Goal: Task Accomplishment & Management: Complete application form

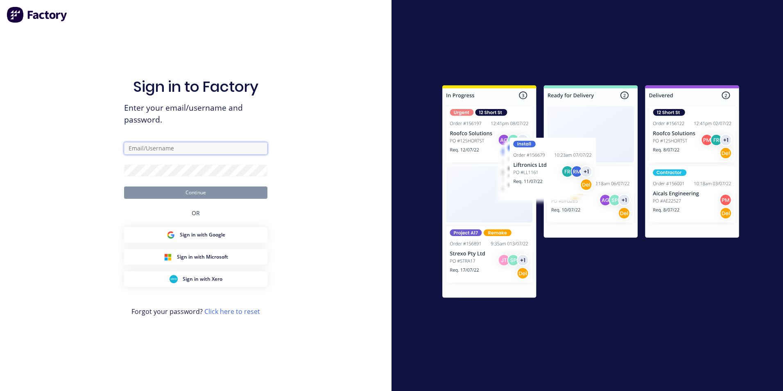
type input "mark@strikerfabrications.com.au"
click at [618, 26] on div at bounding box center [586, 195] width 391 height 391
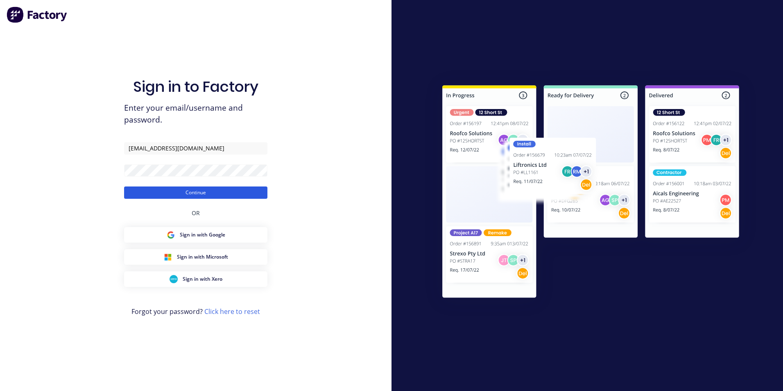
click at [194, 192] on button "Continue" at bounding box center [195, 192] width 143 height 12
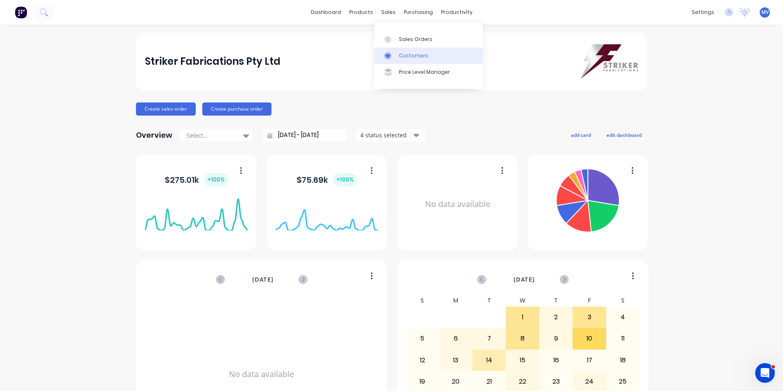
click at [410, 54] on div "Customers" at bounding box center [413, 55] width 29 height 7
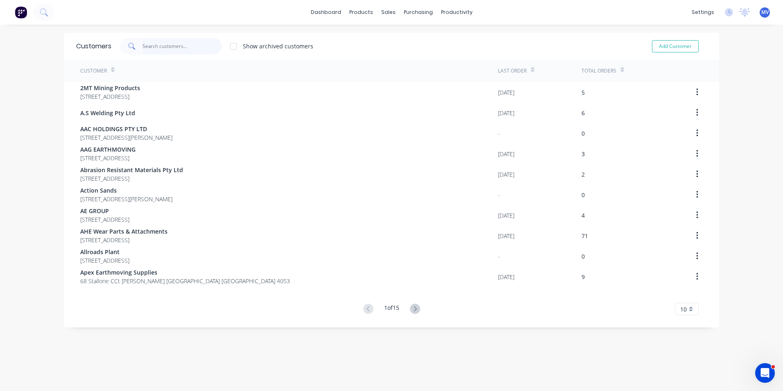
click at [155, 44] on input "text" at bounding box center [182, 46] width 80 height 16
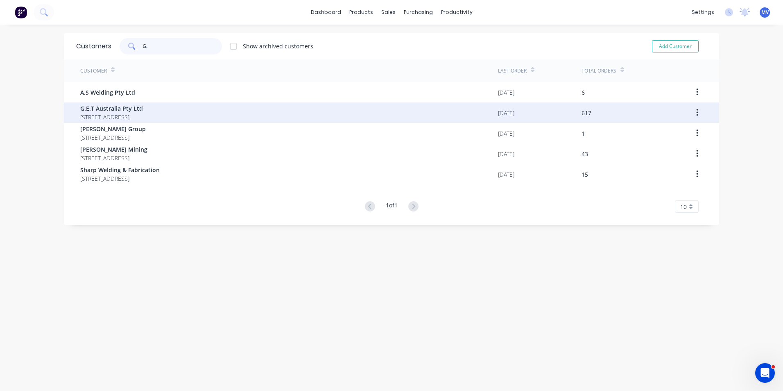
type input "G."
click at [128, 111] on span "G.E.T Australia Pty Ltd" at bounding box center [111, 108] width 63 height 9
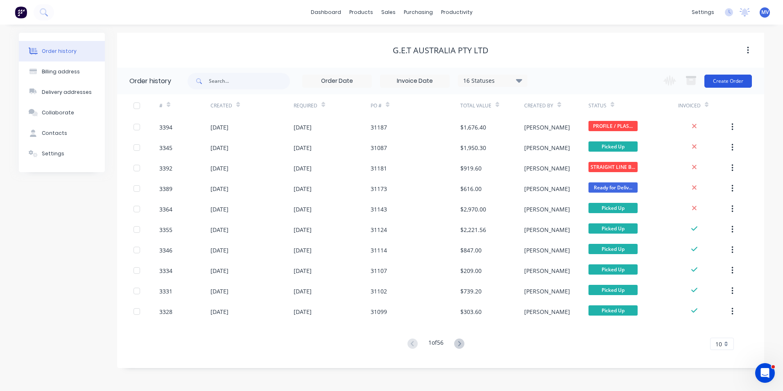
click at [725, 79] on button "Create Order" at bounding box center [727, 81] width 47 height 13
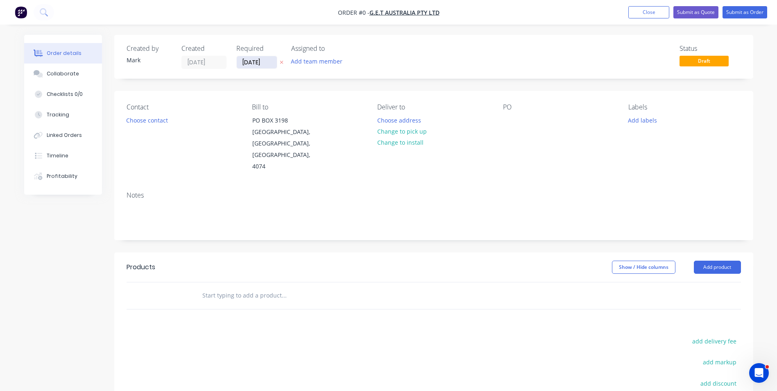
click at [256, 61] on input "[DATE]" at bounding box center [257, 62] width 40 height 12
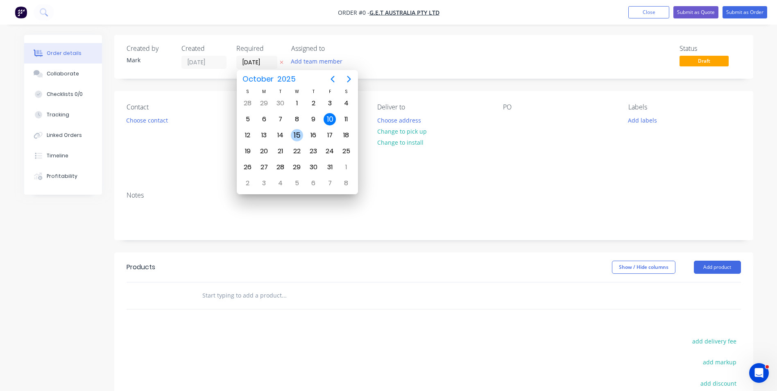
click at [297, 133] on div "15" at bounding box center [297, 135] width 12 height 12
type input "[DATE]"
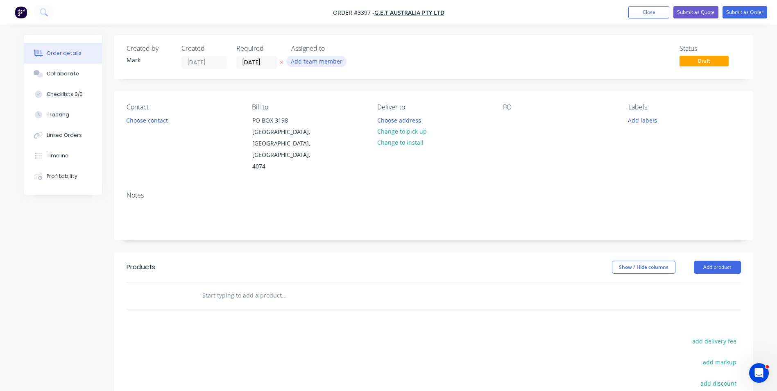
click at [311, 60] on button "Add team member" at bounding box center [316, 61] width 60 height 11
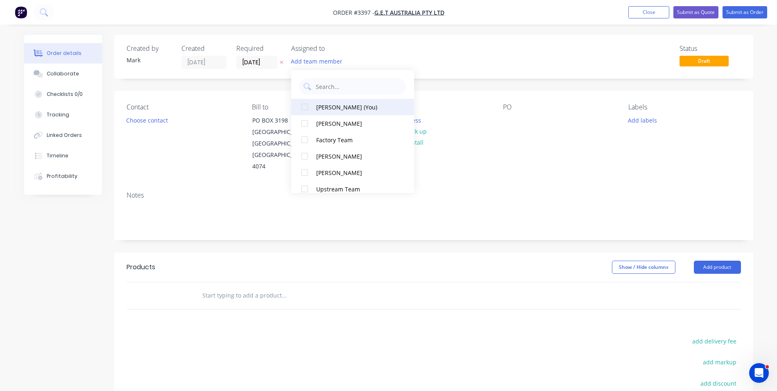
click at [329, 107] on div "Mark Veal (You)" at bounding box center [357, 107] width 82 height 9
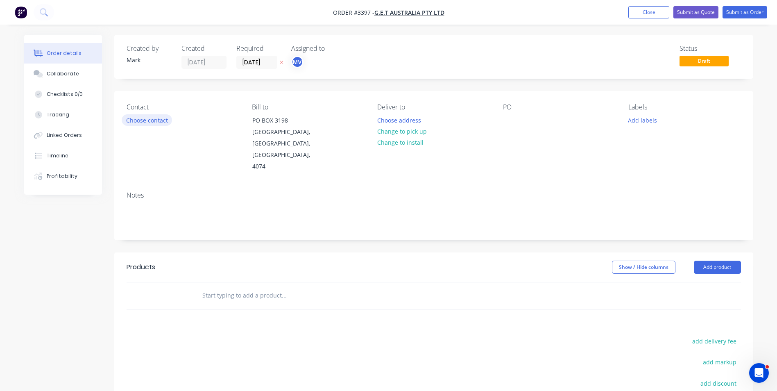
click at [155, 120] on button "Choose contact" at bounding box center [147, 119] width 50 height 11
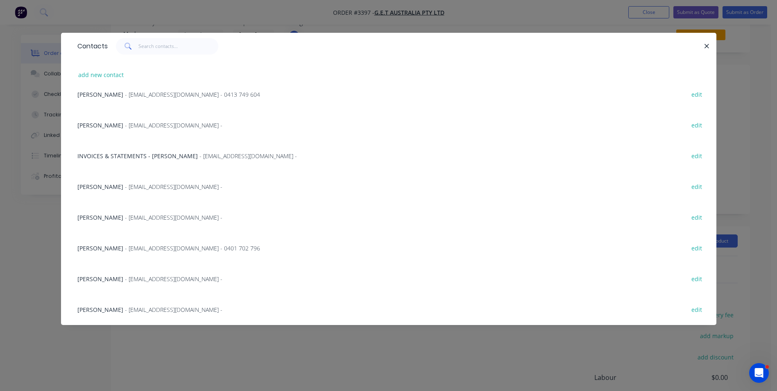
scroll to position [41, 0]
click at [107, 277] on span "[PERSON_NAME]" at bounding box center [100, 279] width 46 height 8
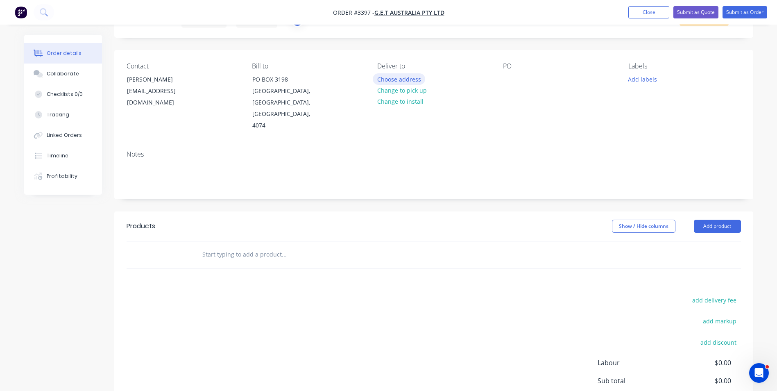
click at [398, 79] on button "Choose address" at bounding box center [399, 78] width 52 height 11
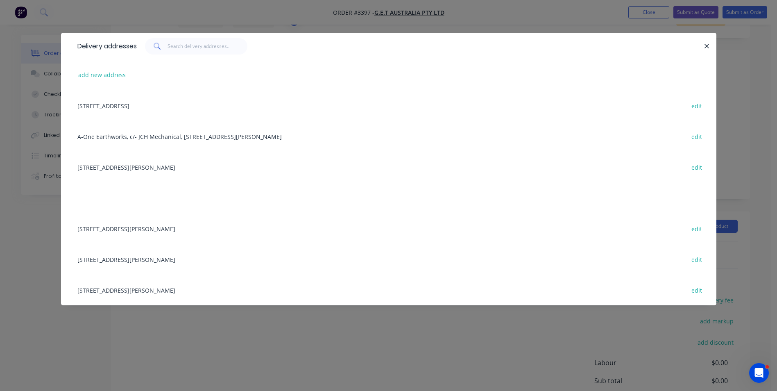
click at [95, 259] on div "10 BOLT COURT, HALLAM, Victoria, Australia, 3803 edit" at bounding box center [388, 259] width 630 height 31
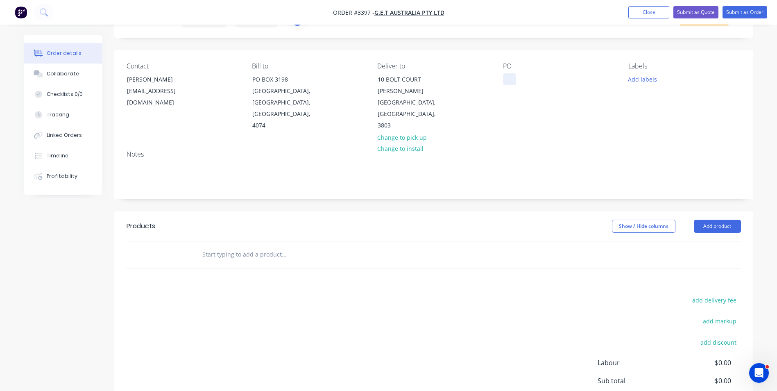
click at [508, 76] on div at bounding box center [509, 79] width 13 height 12
click at [642, 79] on button "Add labels" at bounding box center [642, 78] width 38 height 11
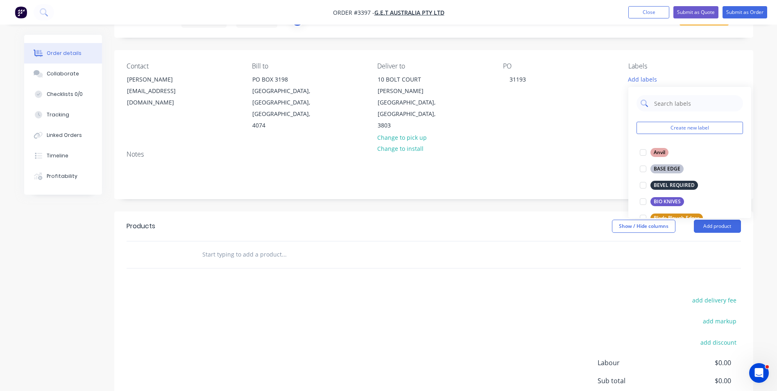
click at [661, 106] on input "text" at bounding box center [696, 103] width 86 height 16
type input "Ripper"
click at [675, 185] on div "Ripper Shank" at bounding box center [669, 185] width 38 height 9
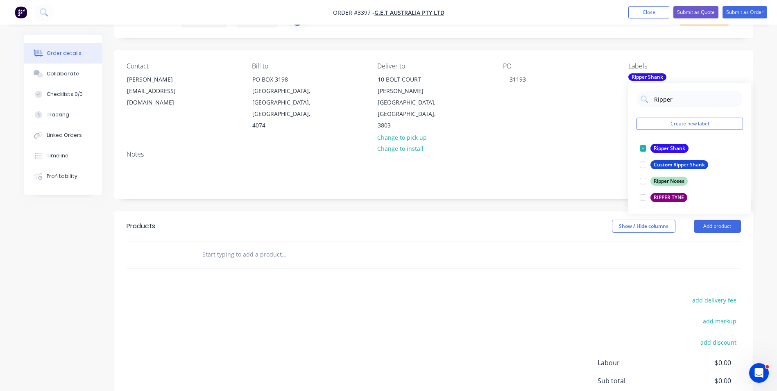
click at [669, 281] on div "Products Show / Hide columns Add product add delivery fee add markup add discou…" at bounding box center [433, 337] width 639 height 253
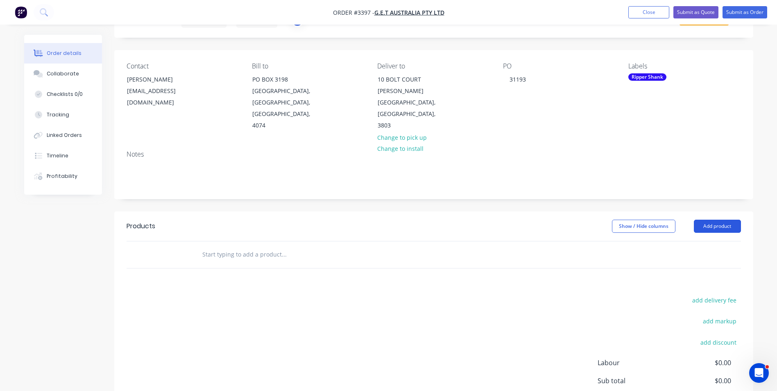
click at [713, 219] on button "Add product" at bounding box center [716, 225] width 47 height 13
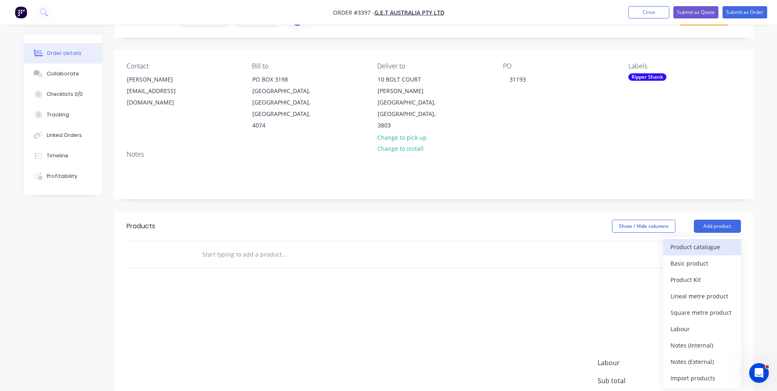
click at [702, 241] on div "Product catalogue" at bounding box center [701, 247] width 63 height 12
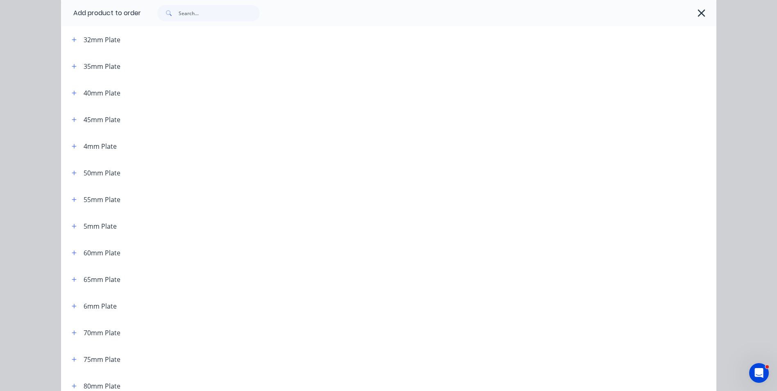
scroll to position [328, 0]
click at [72, 280] on icon "button" at bounding box center [74, 281] width 5 height 5
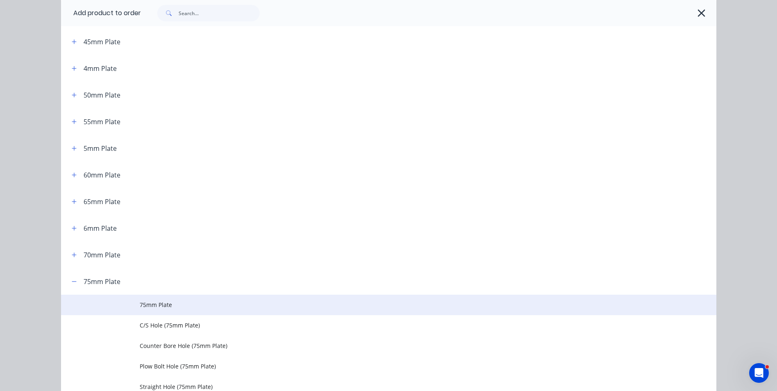
click at [207, 300] on td "75mm Plate" at bounding box center [428, 304] width 576 height 20
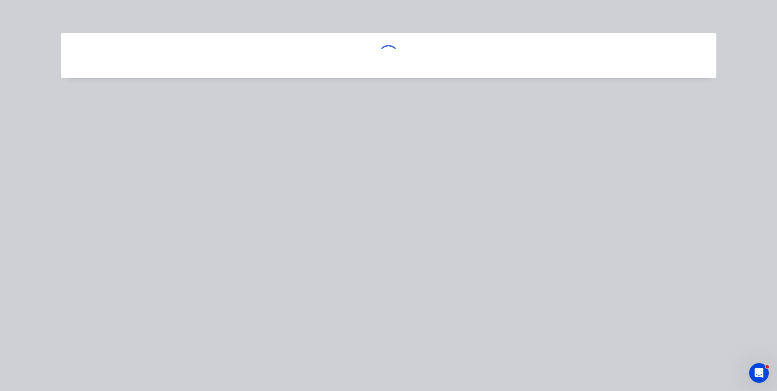
scroll to position [0, 0]
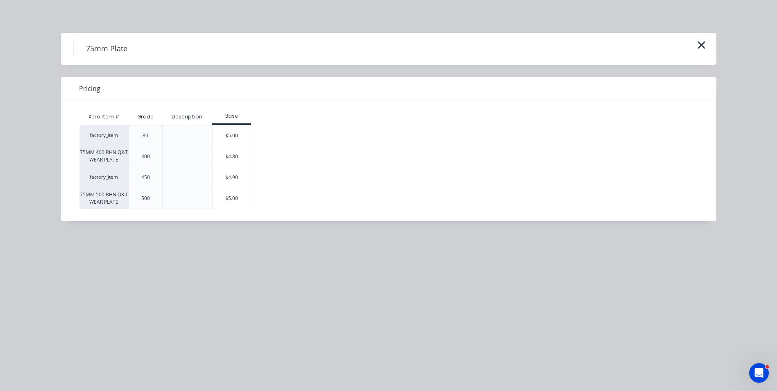
click at [105, 179] on div "factory_item" at bounding box center [103, 177] width 49 height 21
click at [240, 174] on div "$4.90" at bounding box center [231, 177] width 38 height 20
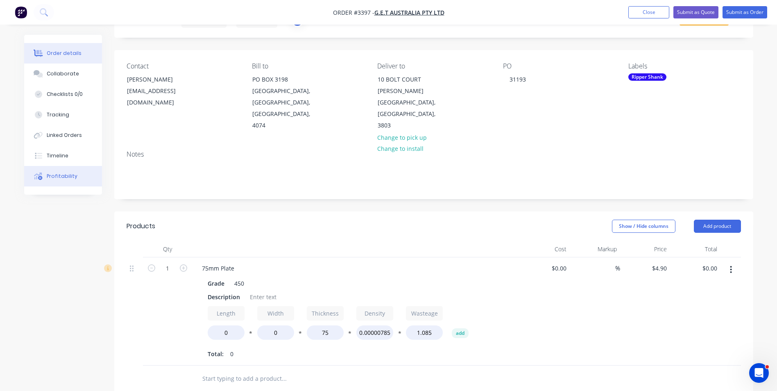
click at [59, 176] on div "Profitability" at bounding box center [62, 175] width 31 height 7
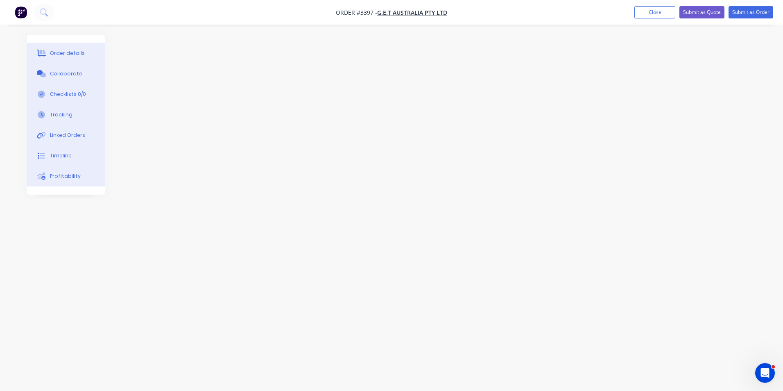
click at [68, 52] on div "Order details" at bounding box center [67, 53] width 35 height 7
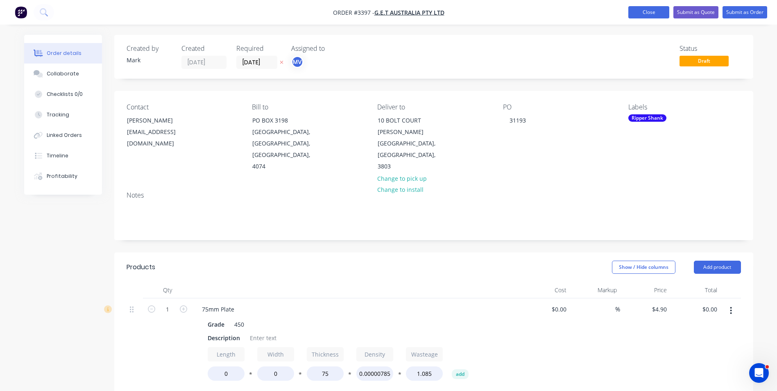
click at [650, 11] on button "Close" at bounding box center [648, 12] width 41 height 12
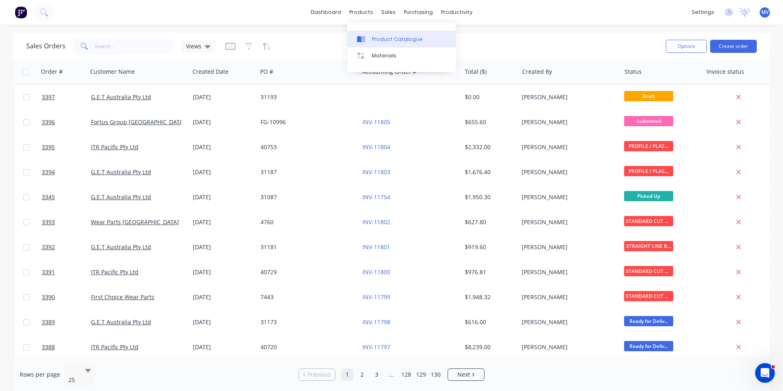
click at [379, 38] on div "Product Catalogue" at bounding box center [397, 39] width 51 height 7
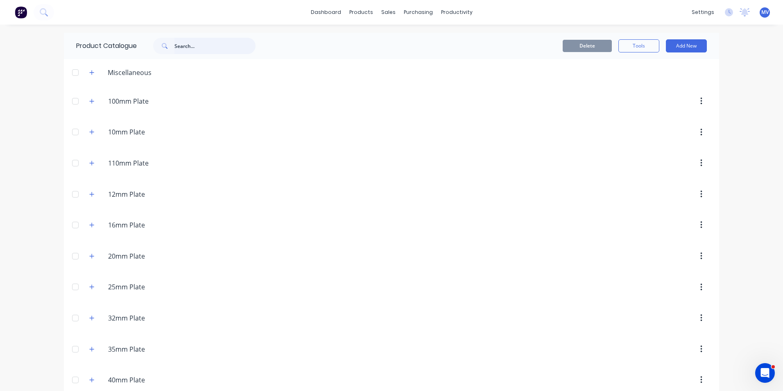
click at [196, 46] on input "text" at bounding box center [214, 46] width 81 height 16
type input "W"
type input "&"
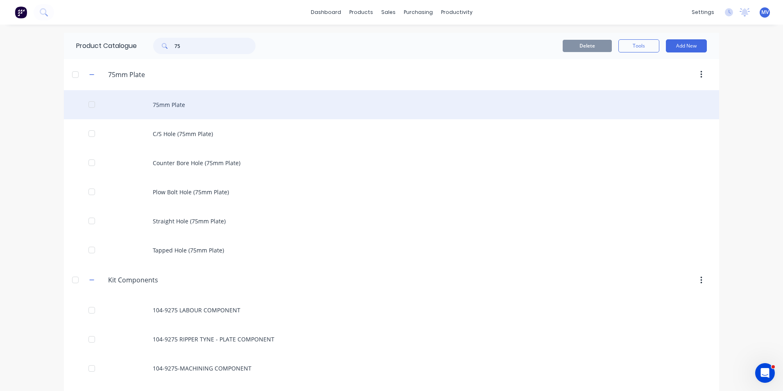
type input "75"
click at [197, 101] on div "75mm Plate" at bounding box center [391, 104] width 655 height 29
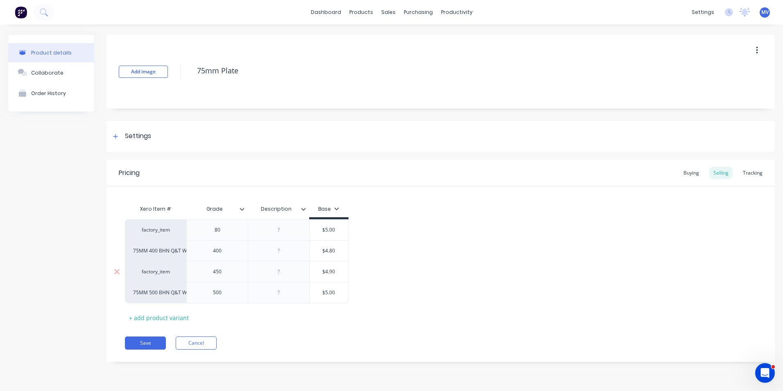
type input "$4.90"
click at [339, 271] on input "$4.90" at bounding box center [328, 271] width 41 height 7
click at [691, 173] on div "Buying" at bounding box center [691, 173] width 24 height 12
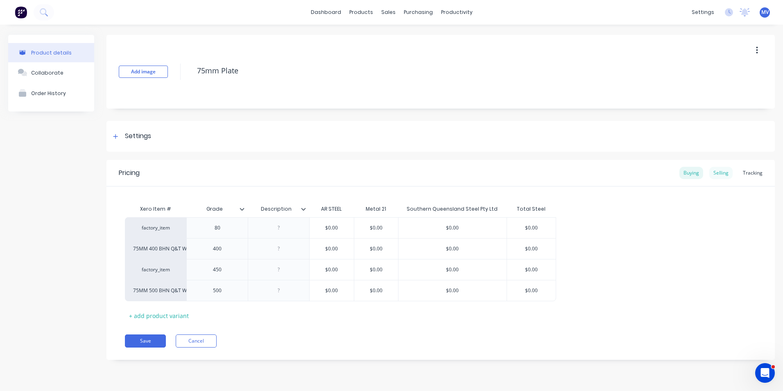
click at [721, 172] on div "Selling" at bounding box center [720, 173] width 23 height 12
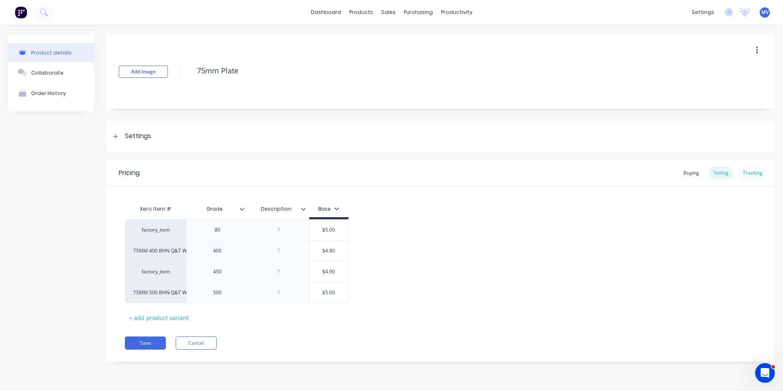
click at [750, 172] on div "Tracking" at bounding box center [753, 173] width 28 height 12
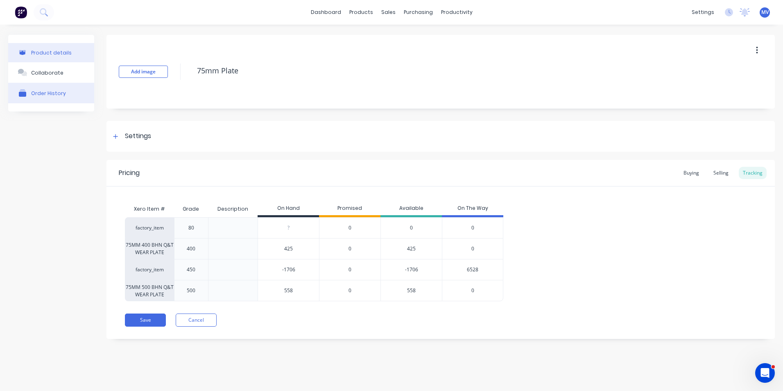
click at [40, 93] on div "Order History" at bounding box center [48, 93] width 35 height 6
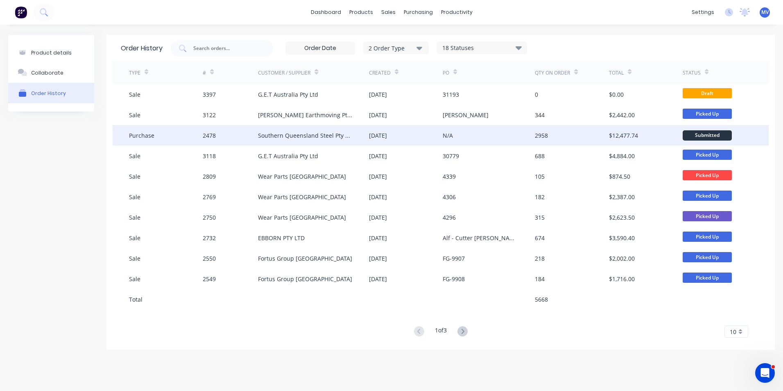
click at [285, 133] on div "Southern Queensland Steel Pty Ltd" at bounding box center [305, 135] width 94 height 9
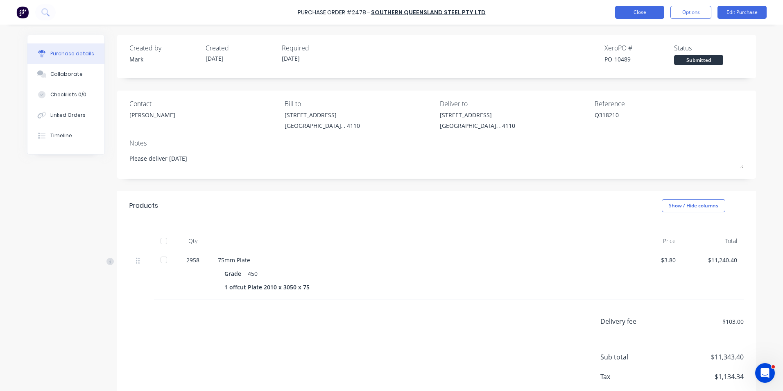
click at [636, 10] on button "Close" at bounding box center [639, 12] width 49 height 13
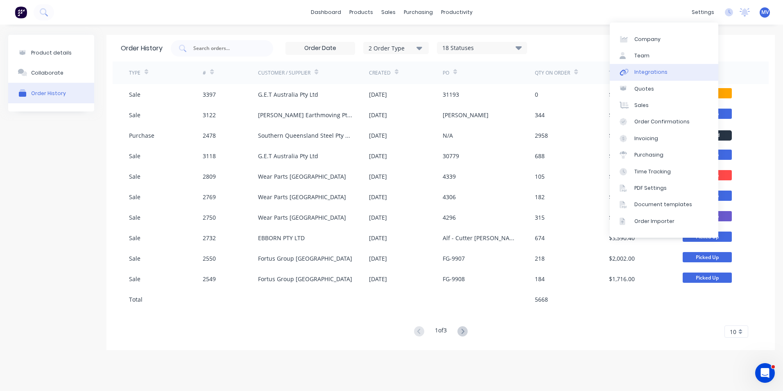
click at [639, 72] on div "Integrations" at bounding box center [650, 71] width 33 height 7
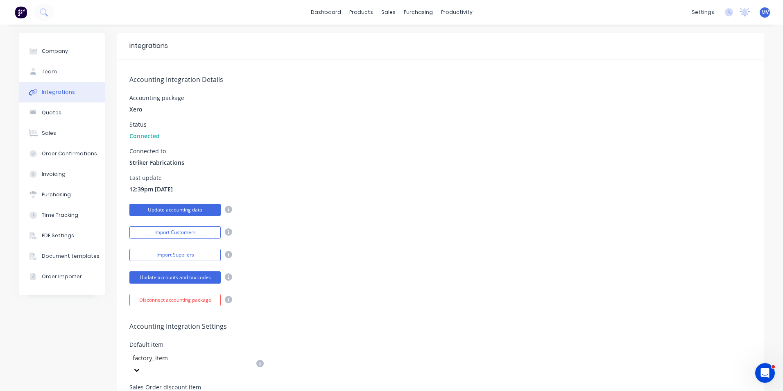
click at [165, 207] on button "Update accounting data" at bounding box center [174, 209] width 91 height 12
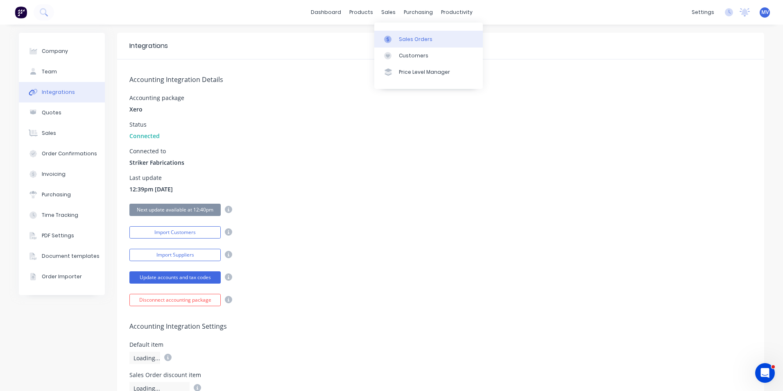
click at [407, 37] on div "Sales Orders" at bounding box center [416, 39] width 34 height 7
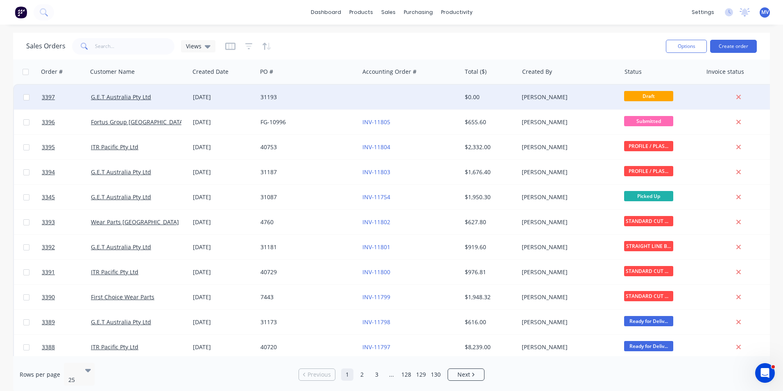
click at [463, 95] on div "$0.00" at bounding box center [489, 97] width 57 height 25
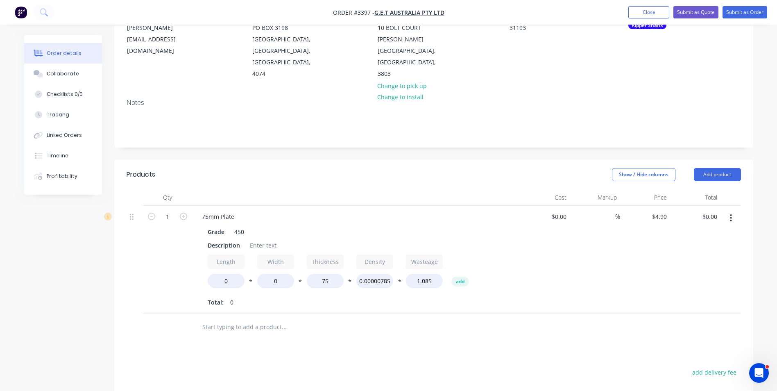
scroll to position [123, 0]
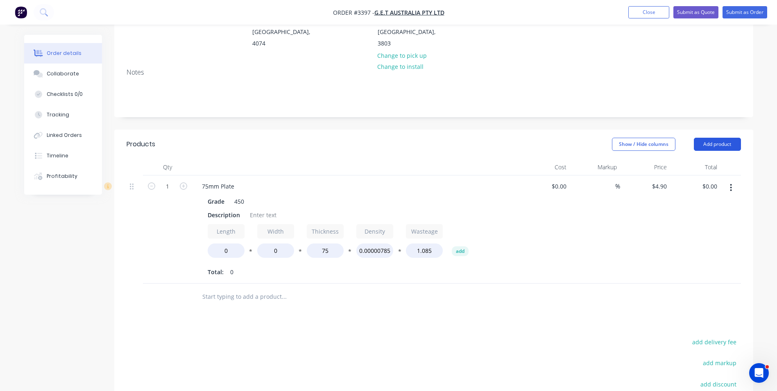
click at [718, 138] on button "Add product" at bounding box center [716, 144] width 47 height 13
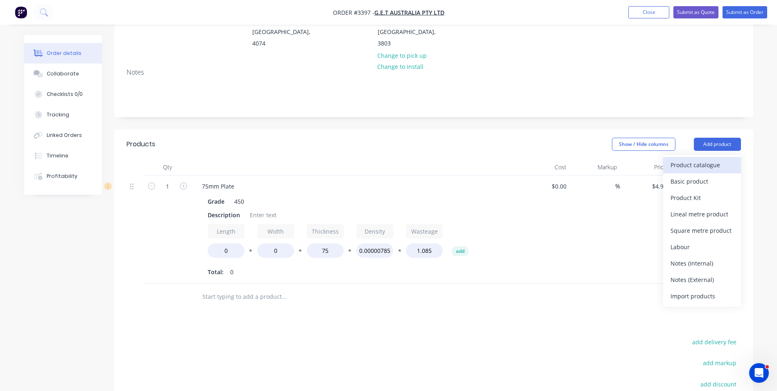
click at [688, 159] on div "Product catalogue" at bounding box center [701, 165] width 63 height 12
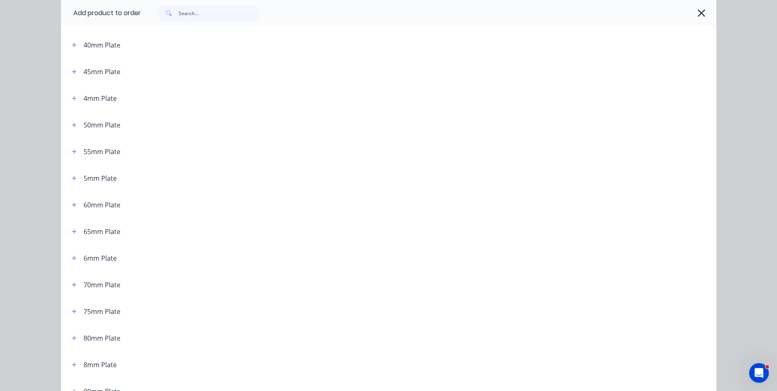
scroll to position [328, 0]
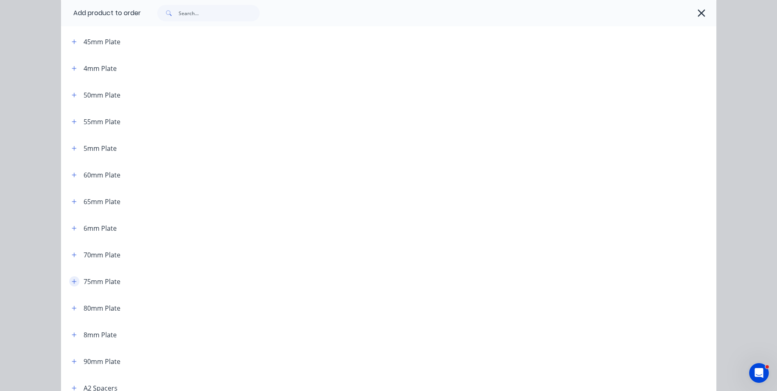
click at [72, 281] on icon "button" at bounding box center [74, 281] width 5 height 5
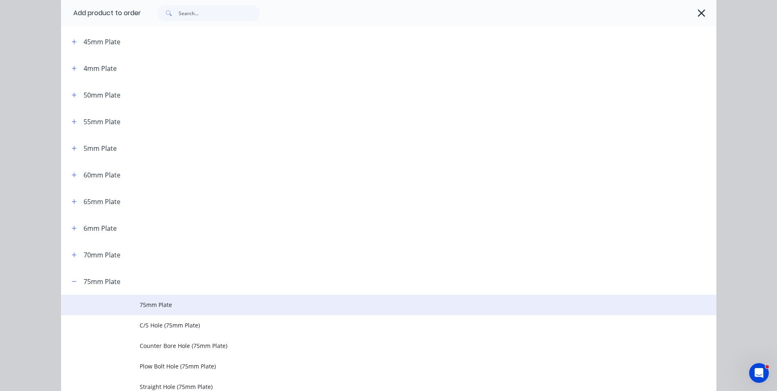
click at [191, 299] on td "75mm Plate" at bounding box center [428, 304] width 576 height 20
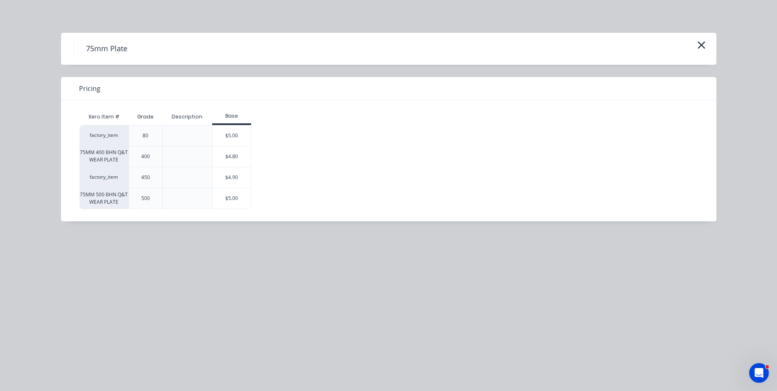
click at [96, 176] on div "factory_item" at bounding box center [103, 177] width 49 height 21
click at [119, 176] on div "factory_item" at bounding box center [103, 177] width 49 height 21
click at [104, 176] on div "factory_item" at bounding box center [103, 177] width 49 height 21
click at [99, 173] on div "factory_item" at bounding box center [103, 177] width 49 height 21
click at [700, 43] on icon "button" at bounding box center [701, 44] width 9 height 11
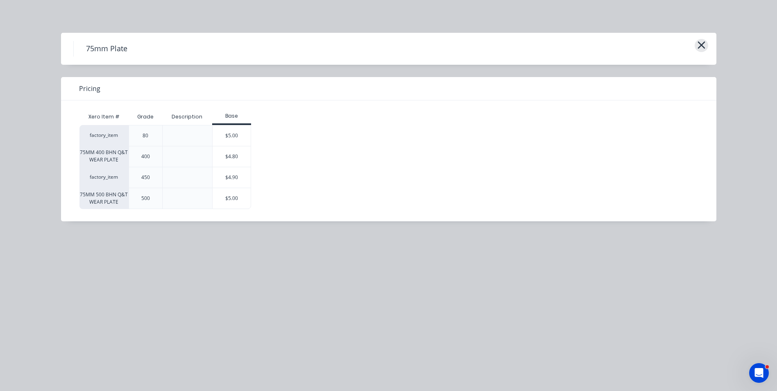
scroll to position [595, 0]
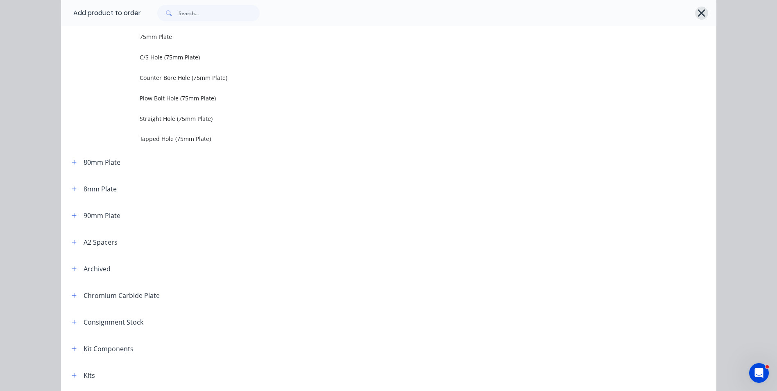
click at [698, 11] on icon "button" at bounding box center [701, 12] width 9 height 11
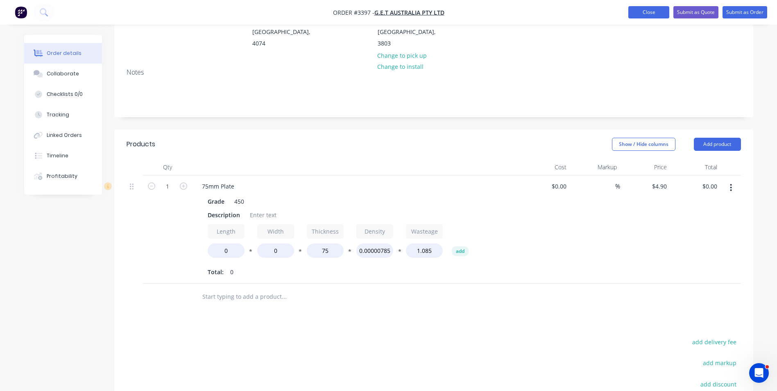
click at [651, 10] on button "Close" at bounding box center [648, 12] width 41 height 12
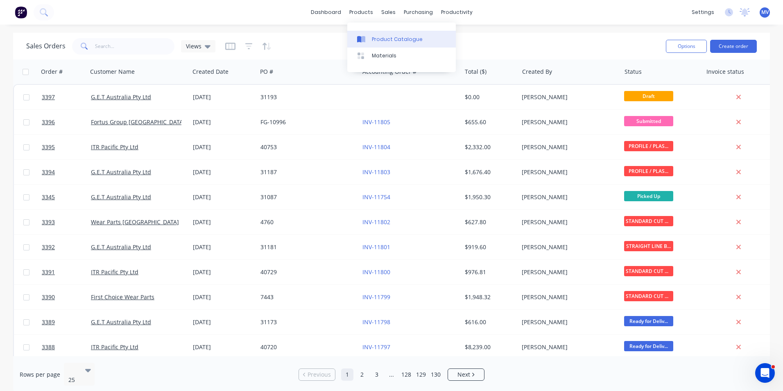
click at [380, 39] on div "Product Catalogue" at bounding box center [397, 39] width 51 height 7
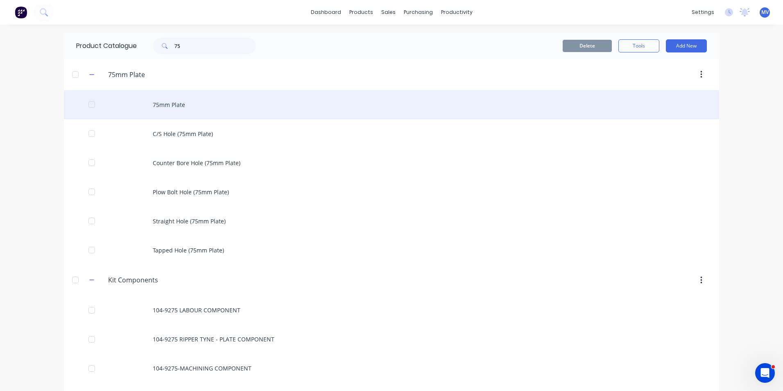
click at [199, 106] on div "75mm Plate" at bounding box center [391, 104] width 655 height 29
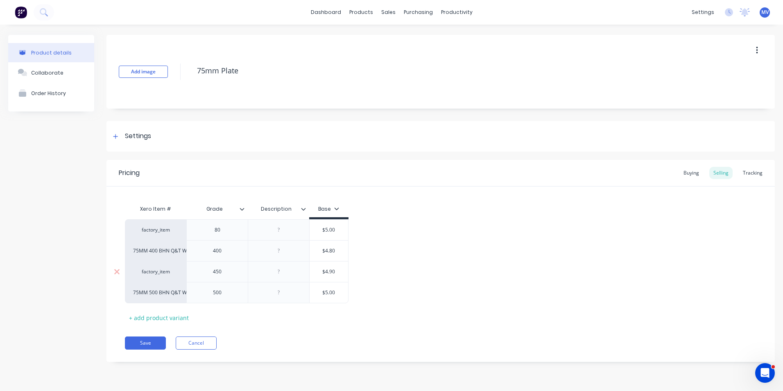
click at [156, 272] on div "factory_item" at bounding box center [155, 271] width 45 height 7
click at [156, 272] on input at bounding box center [155, 272] width 45 height 8
type input "7"
click at [489, 226] on div "factory_item 80 $5.00 75MM 400 BHN Q&T WEAR PLATE 400 $4.80 factory_item 600-20…" at bounding box center [440, 261] width 631 height 84
click at [156, 273] on div "factory_item" at bounding box center [155, 271] width 45 height 7
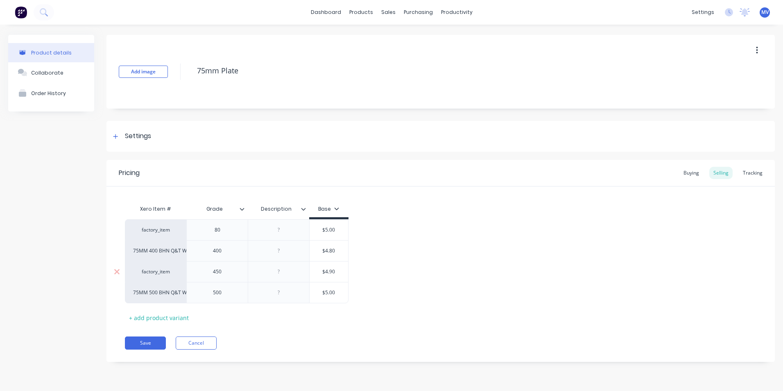
click at [161, 273] on div "factory_item" at bounding box center [155, 271] width 45 height 7
drag, startPoint x: 149, startPoint y: 271, endPoint x: 180, endPoint y: 277, distance: 31.3
click at [180, 277] on div "factory_item 75WP No options found..." at bounding box center [155, 271] width 61 height 21
click at [155, 271] on div "factory_item" at bounding box center [155, 271] width 45 height 7
type input "75mm"
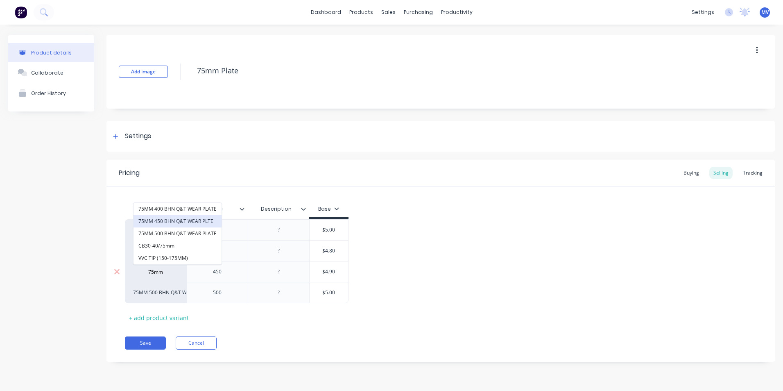
click at [181, 217] on button "75MM 450 BHN Q&T WEAR PLTE" at bounding box center [177, 221] width 88 height 12
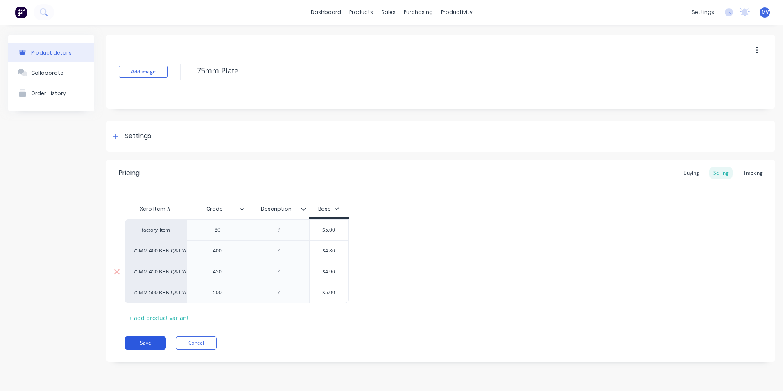
click at [148, 341] on button "Save" at bounding box center [145, 342] width 41 height 13
type textarea "x"
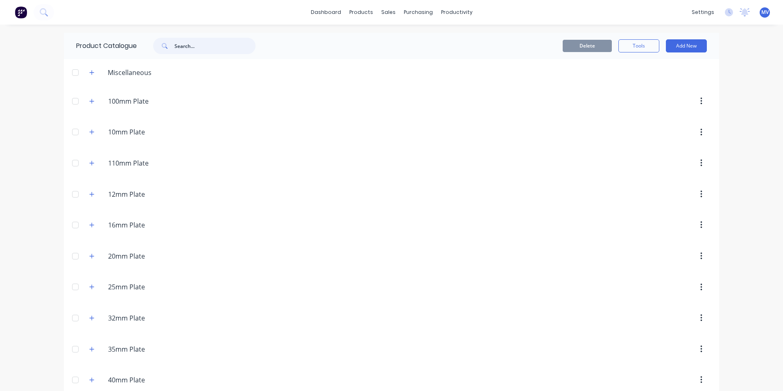
click at [187, 45] on input "text" at bounding box center [214, 46] width 81 height 16
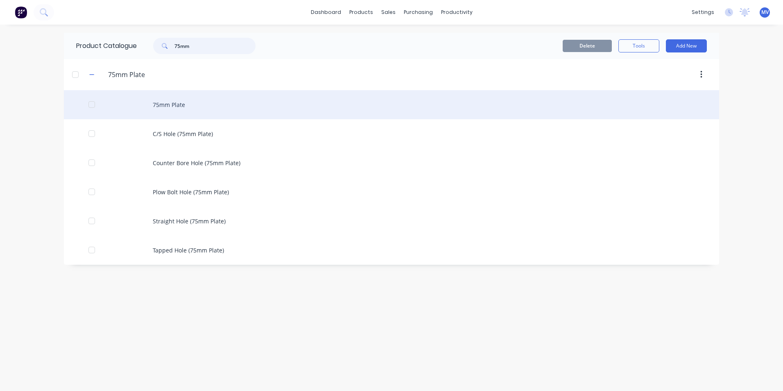
type input "75mm"
click at [189, 102] on div "75mm Plate" at bounding box center [391, 104] width 655 height 29
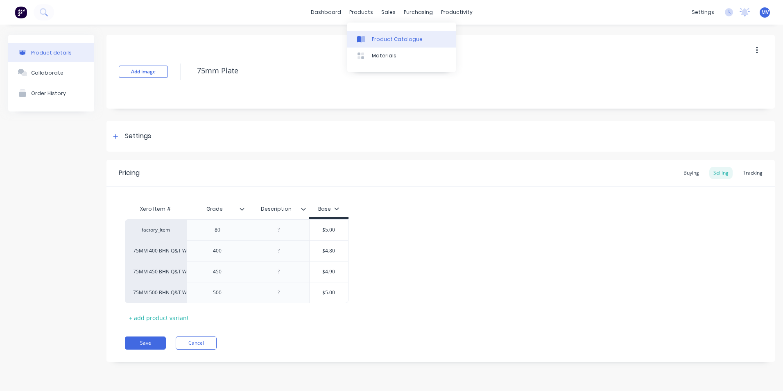
click at [380, 38] on div "Product Catalogue" at bounding box center [397, 39] width 51 height 7
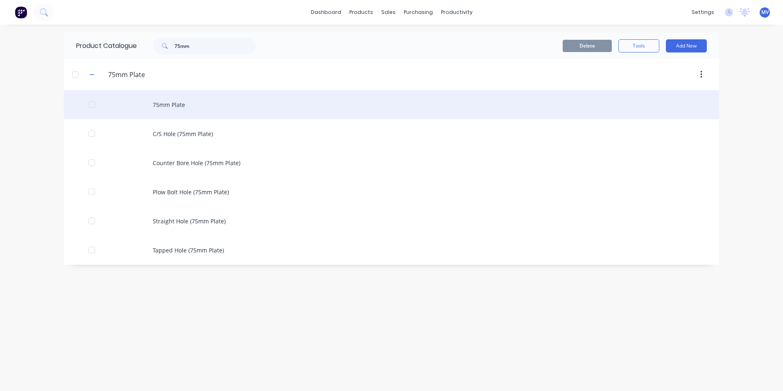
click at [193, 101] on div "75mm Plate" at bounding box center [391, 104] width 655 height 29
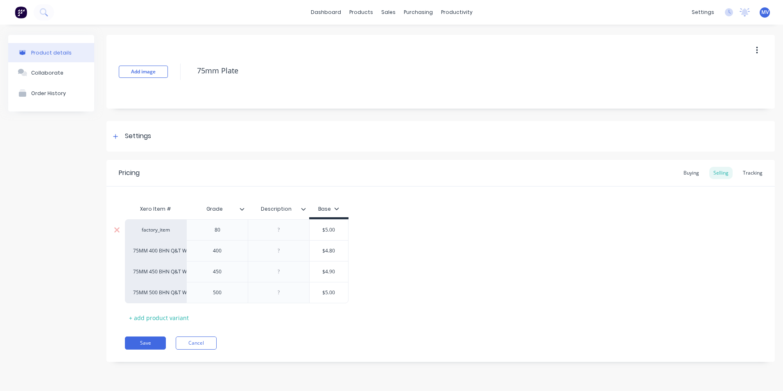
click at [221, 231] on div "80" at bounding box center [217, 229] width 41 height 11
type textarea "x"
type input "$5.00"
click at [339, 233] on input "$5.00" at bounding box center [328, 229] width 41 height 7
click at [48, 92] on div "Order History" at bounding box center [48, 93] width 35 height 6
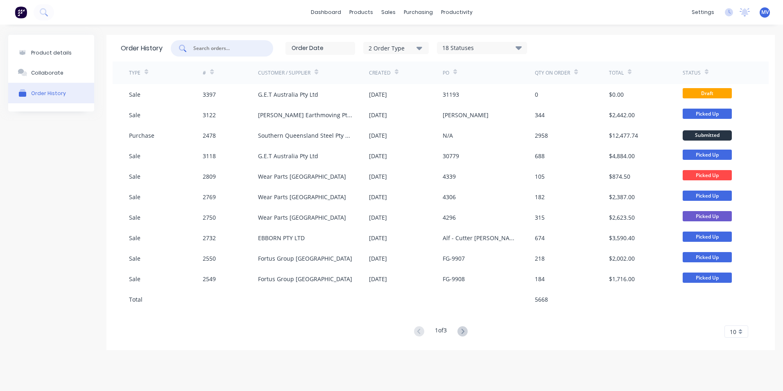
click at [208, 49] on input "text" at bounding box center [226, 48] width 68 height 8
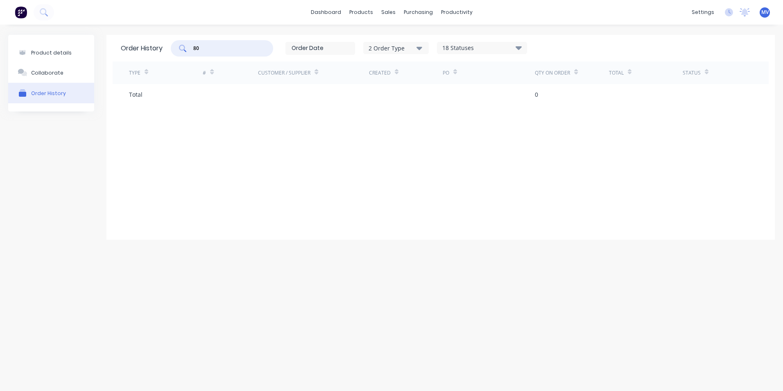
type input "8"
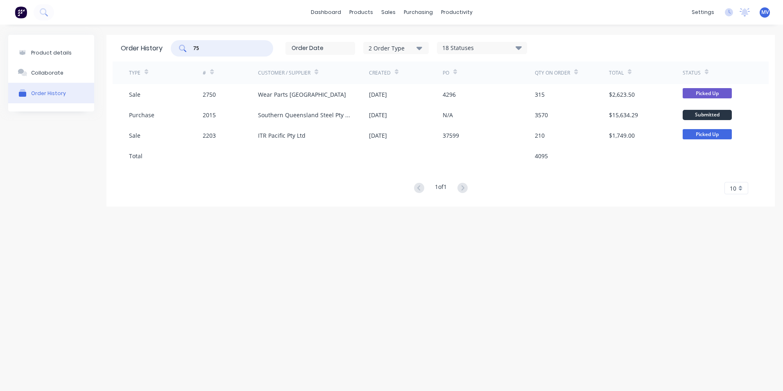
type input "7"
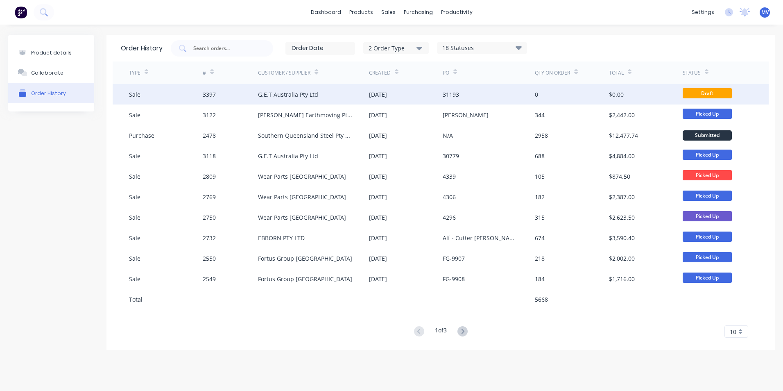
click at [291, 94] on div "G.E.T Australia Pty Ltd" at bounding box center [288, 94] width 60 height 9
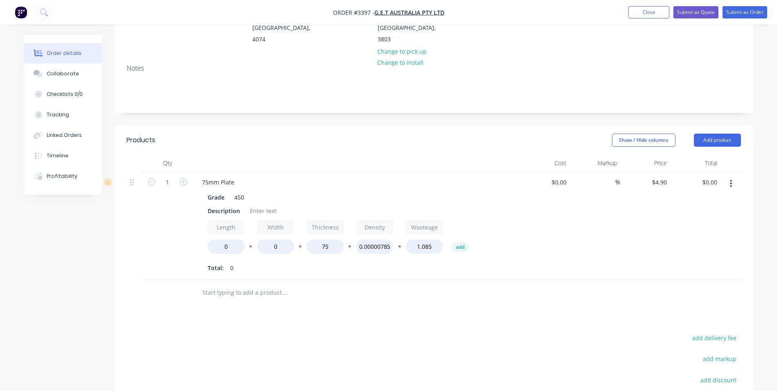
scroll to position [164, 0]
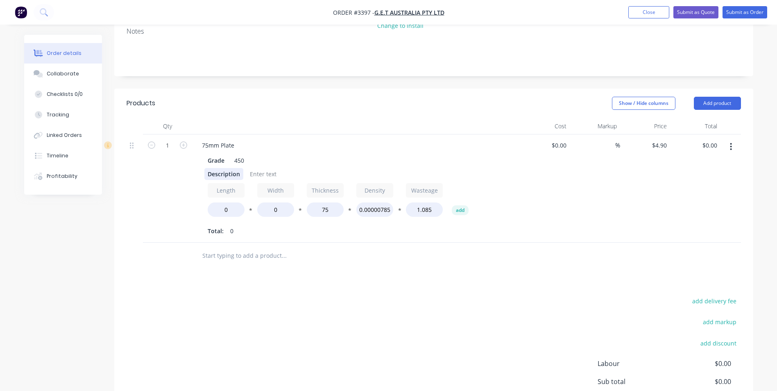
click at [207, 168] on div "Description" at bounding box center [223, 174] width 39 height 12
drag, startPoint x: 206, startPoint y: 161, endPoint x: 239, endPoint y: 161, distance: 33.2
click at [239, 168] on div "Description" at bounding box center [223, 174] width 39 height 12
click at [717, 97] on button "Add product" at bounding box center [716, 103] width 47 height 13
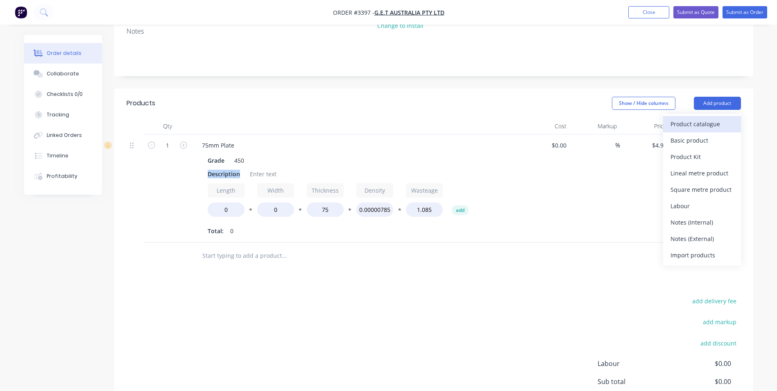
click at [695, 118] on div "Product catalogue" at bounding box center [701, 124] width 63 height 12
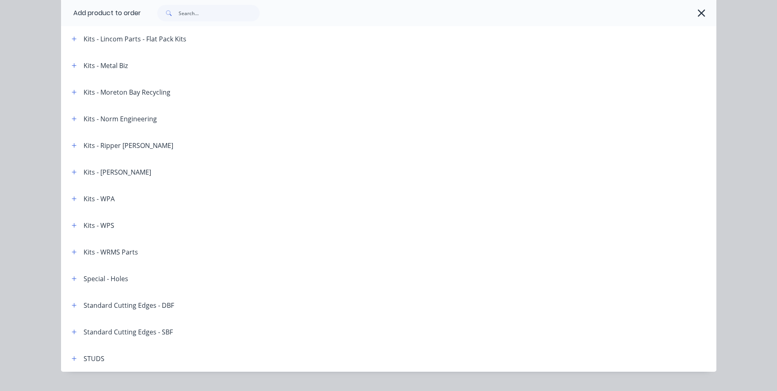
scroll to position [1172, 0]
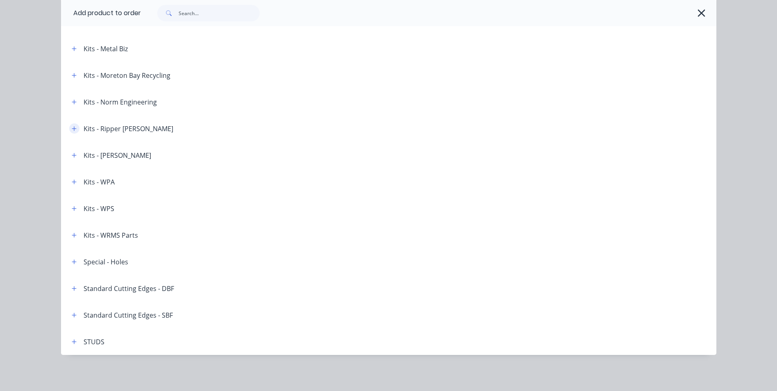
click at [72, 129] on icon "button" at bounding box center [74, 128] width 5 height 5
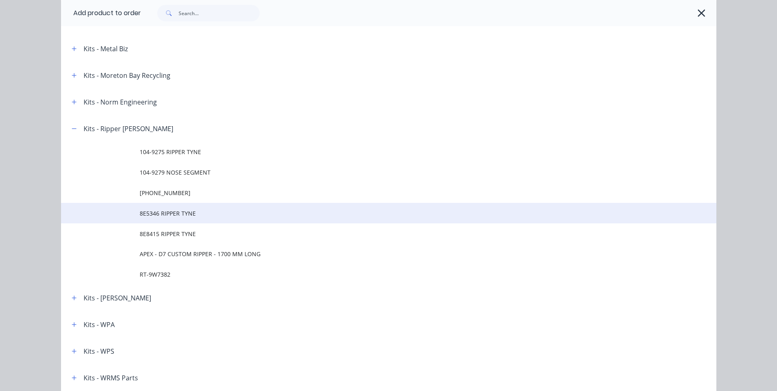
click at [168, 212] on span "8E5346 RIPPER TYNE" at bounding box center [370, 213] width 461 height 9
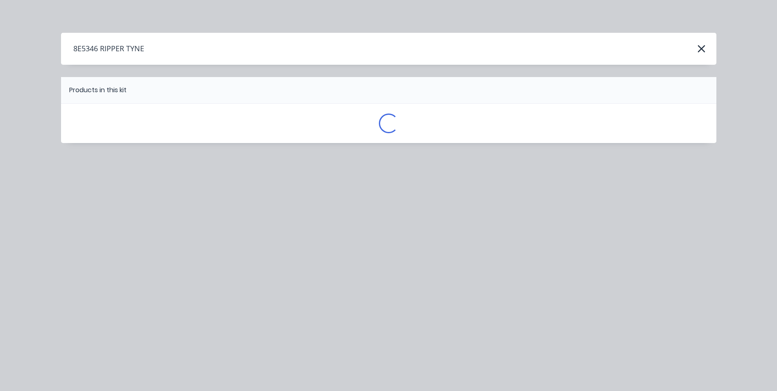
scroll to position [0, 0]
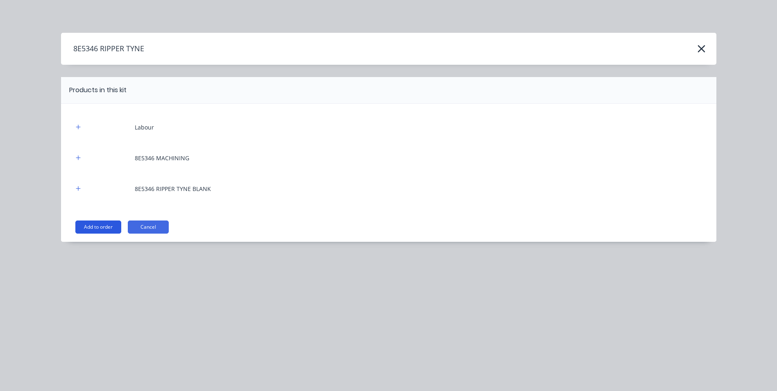
click at [94, 226] on button "Add to order" at bounding box center [98, 226] width 46 height 13
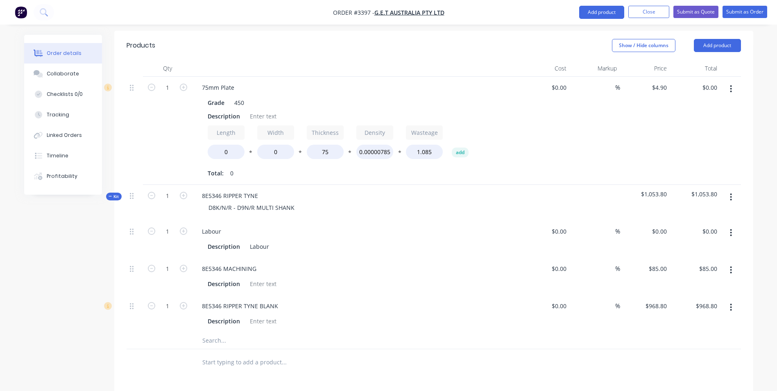
scroll to position [246, 0]
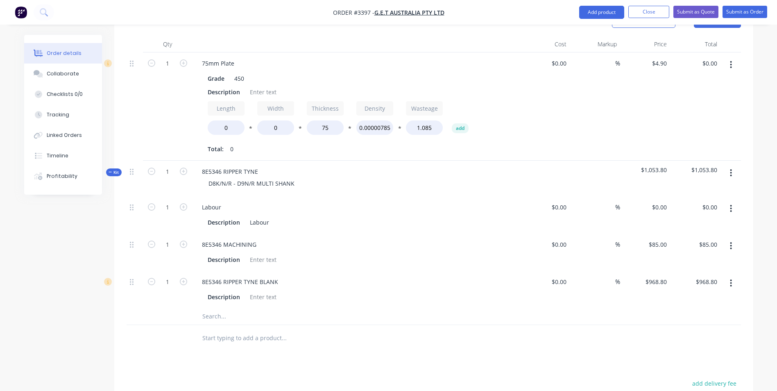
click at [115, 169] on span "Kit" at bounding box center [113, 172] width 11 height 6
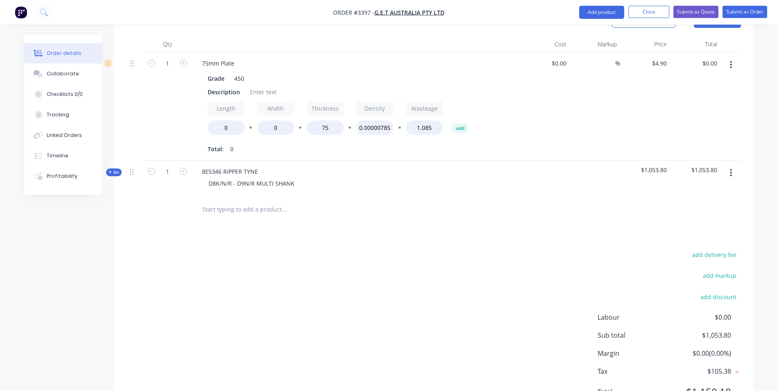
click at [108, 170] on icon "button" at bounding box center [110, 172] width 4 height 4
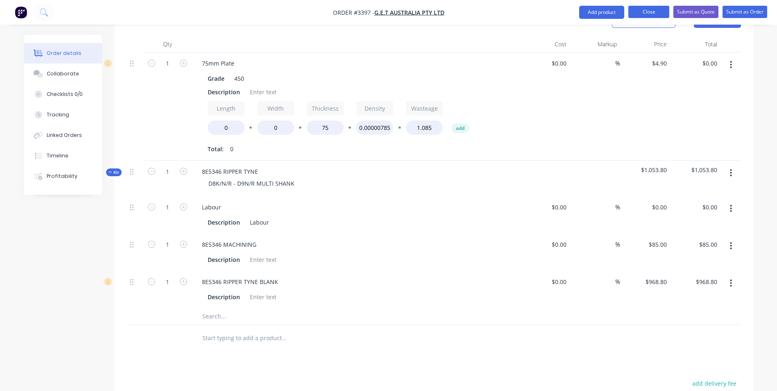
click at [644, 9] on button "Close" at bounding box center [648, 12] width 41 height 12
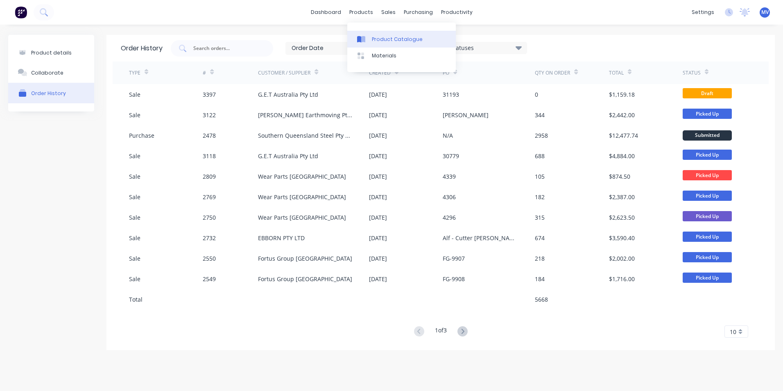
click at [384, 38] on div "Product Catalogue" at bounding box center [397, 39] width 51 height 7
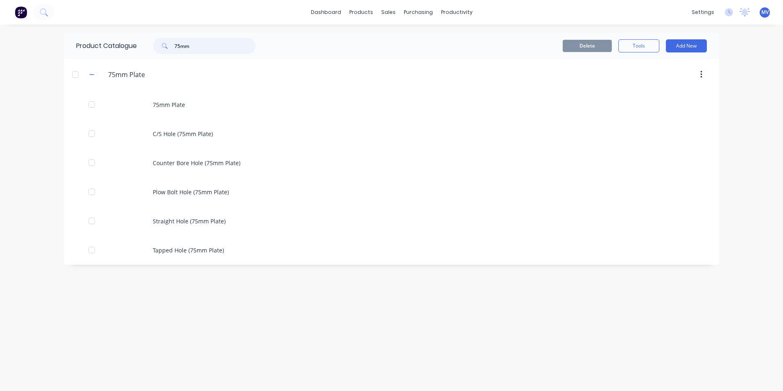
drag, startPoint x: 199, startPoint y: 47, endPoint x: 162, endPoint y: 45, distance: 37.7
click at [162, 45] on div "75mm" at bounding box center [204, 46] width 102 height 16
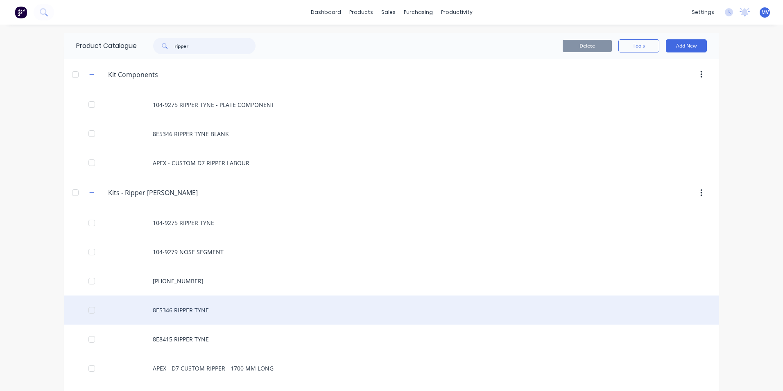
type input "ripper"
click at [160, 312] on div "8E5346 RIPPER TYNE" at bounding box center [391, 309] width 655 height 29
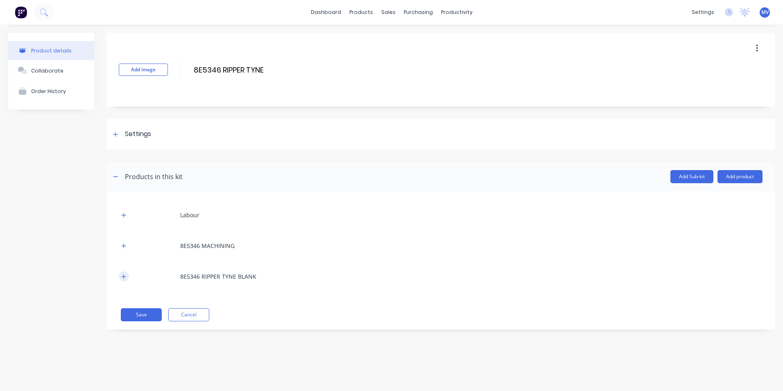
click at [123, 275] on icon "button" at bounding box center [123, 276] width 5 height 6
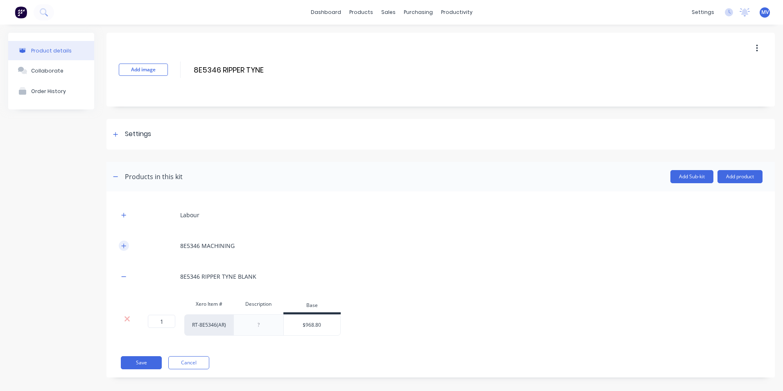
click at [123, 246] on icon "button" at bounding box center [123, 246] width 5 height 6
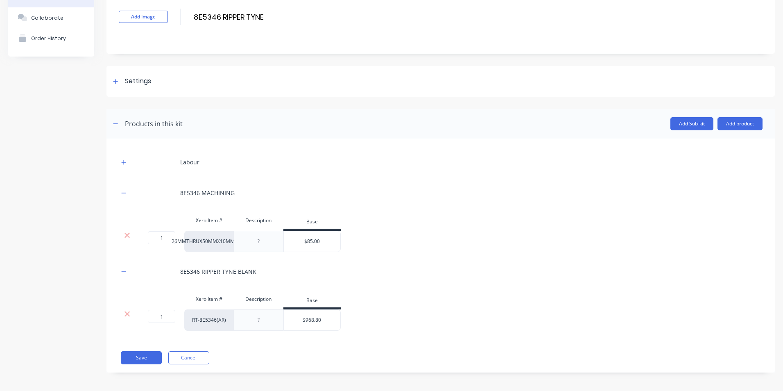
scroll to position [55, 0]
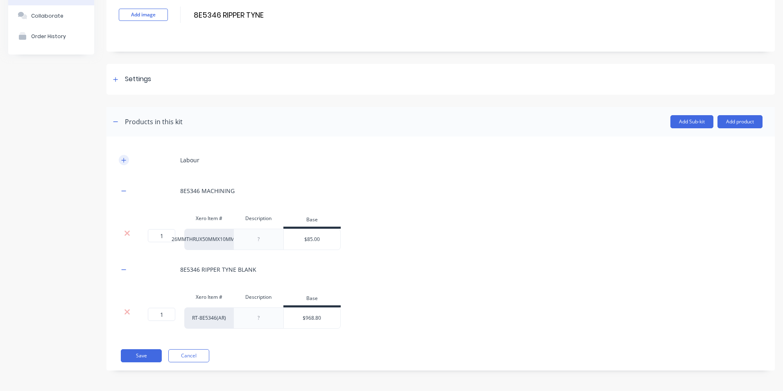
click at [124, 160] on icon "button" at bounding box center [124, 160] width 5 height 5
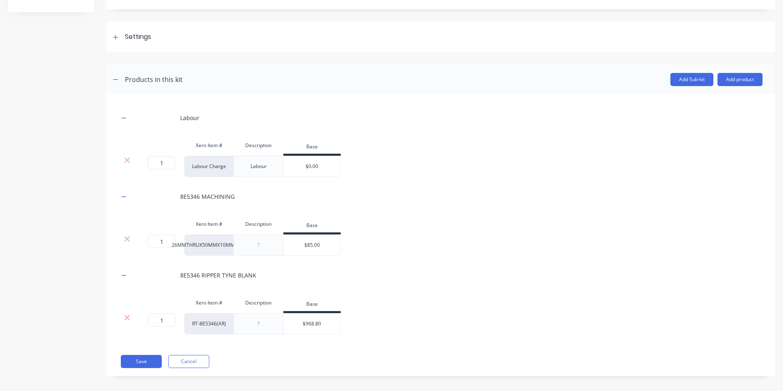
scroll to position [103, 0]
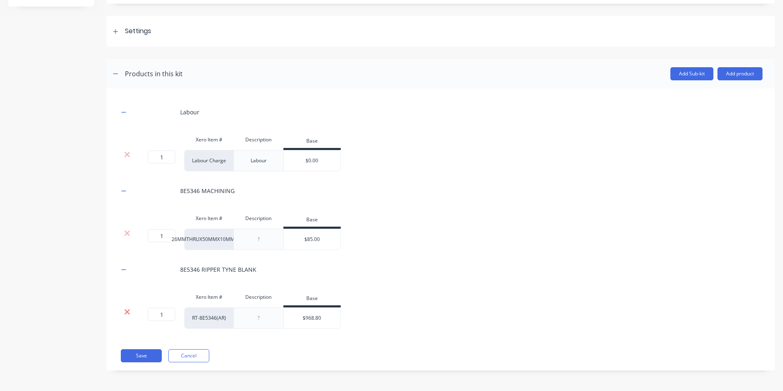
click at [126, 312] on icon at bounding box center [126, 311] width 5 height 5
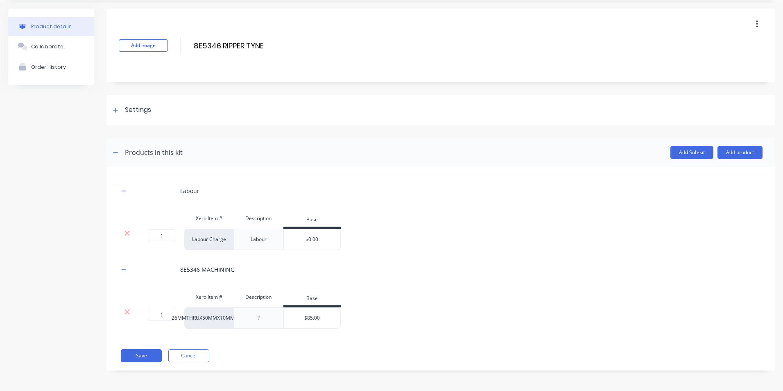
scroll to position [24, 0]
click at [126, 312] on icon at bounding box center [126, 311] width 5 height 5
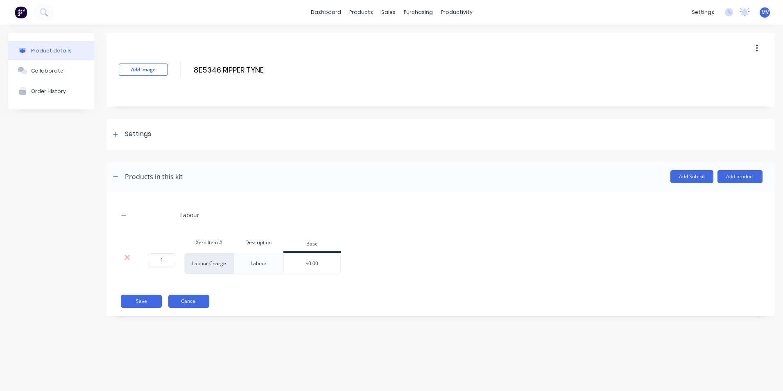
click at [196, 302] on button "Cancel" at bounding box center [188, 300] width 41 height 13
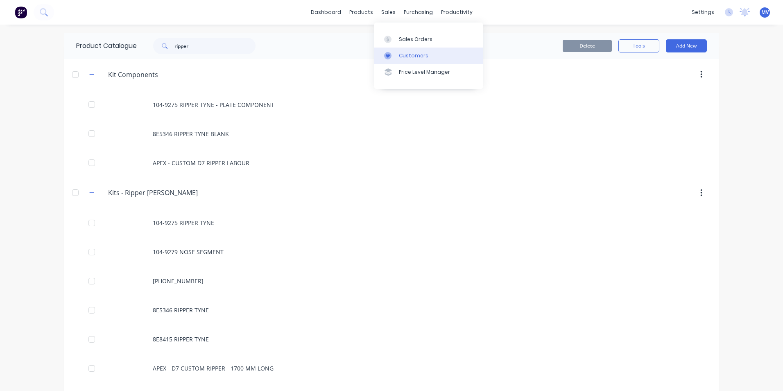
click at [411, 58] on div "Customers" at bounding box center [413, 55] width 29 height 7
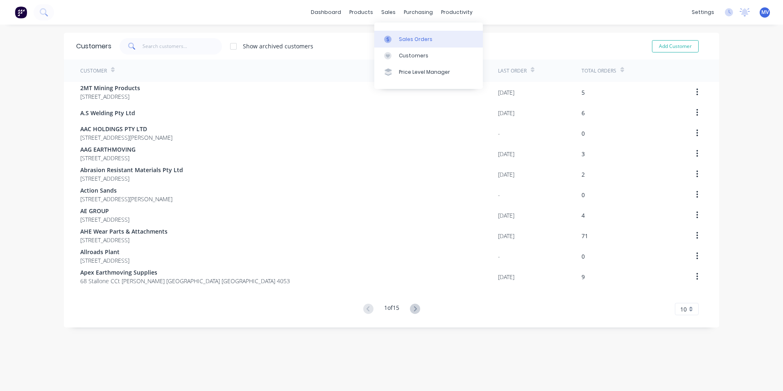
click at [414, 38] on div "Sales Orders" at bounding box center [416, 39] width 34 height 7
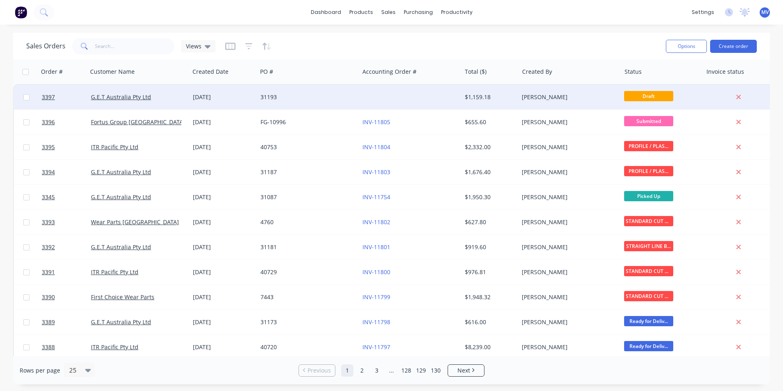
click at [268, 96] on div "31193" at bounding box center [305, 97] width 91 height 8
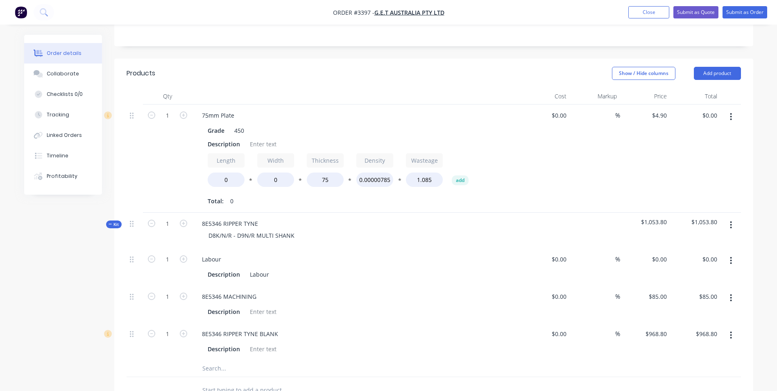
scroll to position [205, 0]
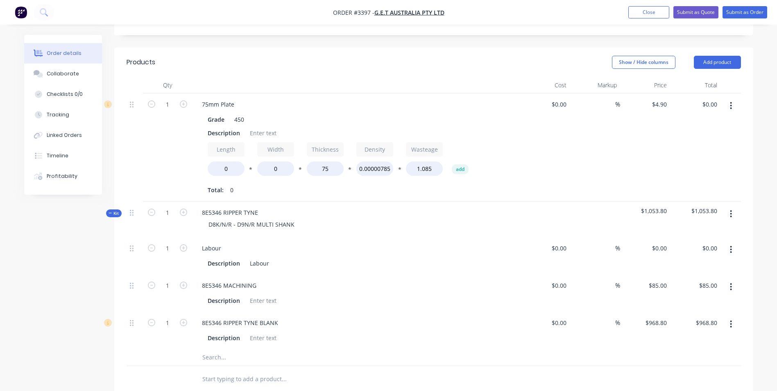
click at [730, 209] on icon "button" at bounding box center [731, 213] width 2 height 9
click at [686, 278] on div "Delete" at bounding box center [701, 284] width 63 height 12
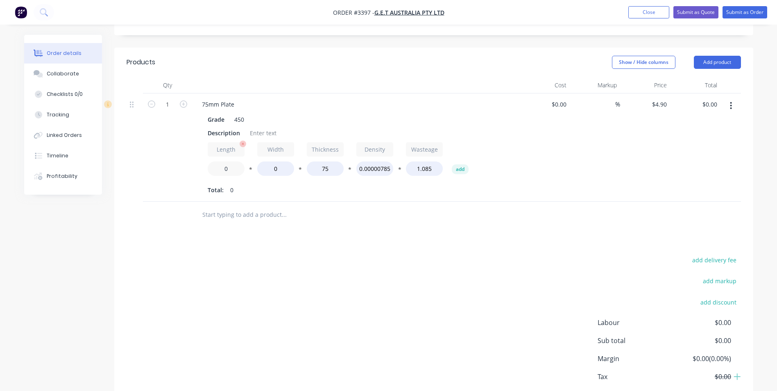
drag, startPoint x: 221, startPoint y: 157, endPoint x: 239, endPoint y: 157, distance: 17.6
click at [239, 161] on input "0" at bounding box center [226, 168] width 37 height 14
type input "1.61"
type input "330"
click at [374, 224] on div "Products Show / Hide columns Add product Qty Cost Markup Price Total 1 75mm Pla…" at bounding box center [433, 235] width 639 height 377
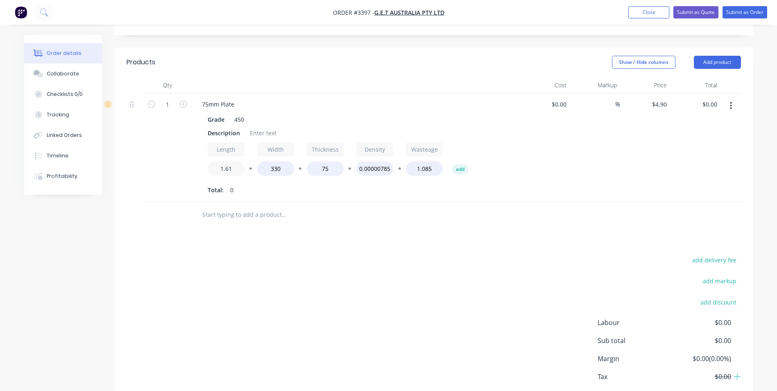
drag, startPoint x: 239, startPoint y: 156, endPoint x: 202, endPoint y: 156, distance: 36.8
click at [203, 156] on div "Grade 450 Description Length 1.61 * Width 330 * Thickness 75 * Density 0.000007…" at bounding box center [355, 154] width 321 height 84
type input "1610"
type input "$1,661.10"
click at [379, 258] on div "add delivery fee add markup add discount Labour $0.00 Sub total $1,661.10 Margi…" at bounding box center [433, 333] width 614 height 158
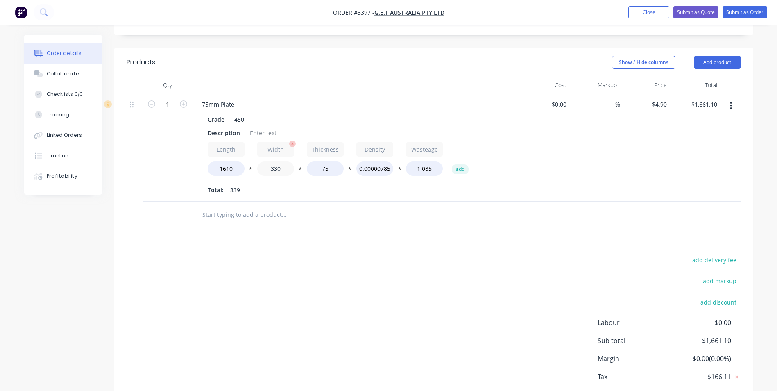
drag, startPoint x: 271, startPoint y: 157, endPoint x: 284, endPoint y: 156, distance: 13.5
click at [284, 161] on input "330" at bounding box center [275, 168] width 37 height 14
type input "400"
type input "$2,013.90"
click at [391, 284] on div "add delivery fee add markup add discount Labour $0.00 Sub total $1,661.10 Margi…" at bounding box center [433, 333] width 614 height 158
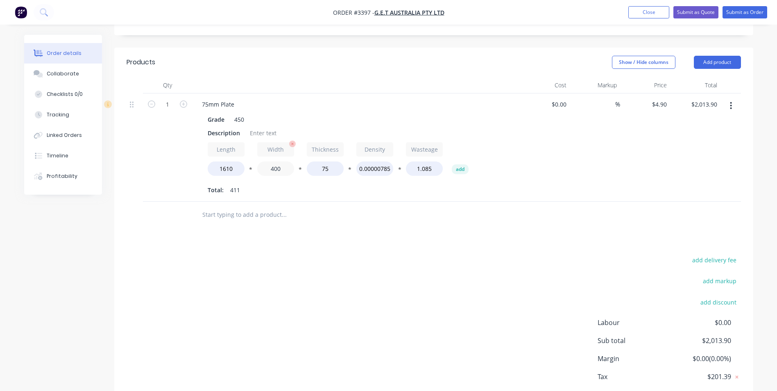
drag, startPoint x: 269, startPoint y: 156, endPoint x: 289, endPoint y: 158, distance: 20.9
click at [289, 161] on input "400" at bounding box center [275, 168] width 37 height 14
type input "330"
type input "$1,661.10"
click at [346, 238] on div "Products Show / Hide columns Add product Qty Cost Markup Price Total 1 75mm Pla…" at bounding box center [433, 235] width 639 height 377
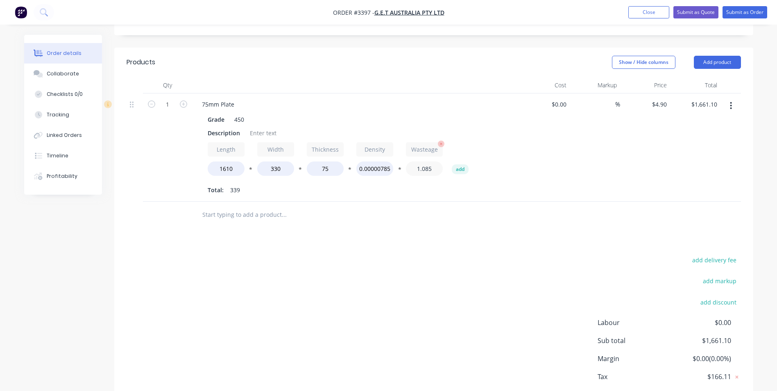
click at [422, 161] on input "1.085" at bounding box center [424, 168] width 37 height 14
type input "1.1"
type input "$1,685.60"
click at [478, 226] on div "Products Show / Hide columns Add product Qty Cost Markup Price Total 1 75mm Pla…" at bounding box center [433, 235] width 639 height 377
click at [429, 161] on input "1.1" at bounding box center [424, 168] width 37 height 14
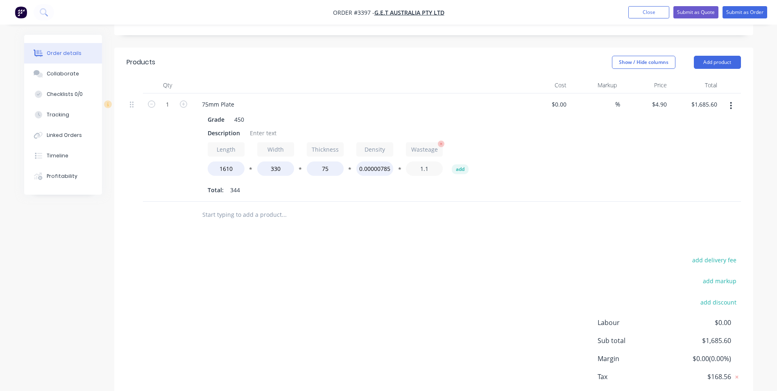
drag, startPoint x: 425, startPoint y: 155, endPoint x: 430, endPoint y: 157, distance: 5.6
click at [430, 161] on input "1.1" at bounding box center [424, 168] width 37 height 14
type input "1.2"
type input "$1,837.50"
click at [343, 262] on div "add delivery fee add markup add discount Labour $0.00 Sub total $1,685.60 Margi…" at bounding box center [433, 333] width 614 height 158
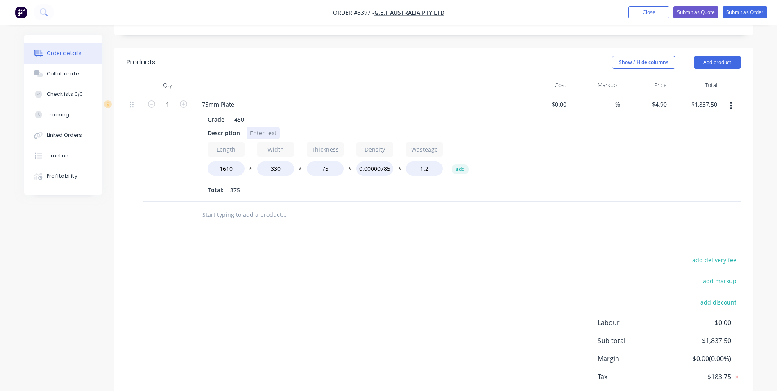
click at [260, 127] on div at bounding box center [262, 133] width 33 height 12
click at [313, 268] on div "add delivery fee add markup add discount Labour $0.00 Sub total $1,837.50 Margi…" at bounding box center [433, 333] width 614 height 158
click at [714, 56] on button "Add product" at bounding box center [716, 62] width 47 height 13
click at [700, 77] on div "Product catalogue" at bounding box center [701, 83] width 63 height 12
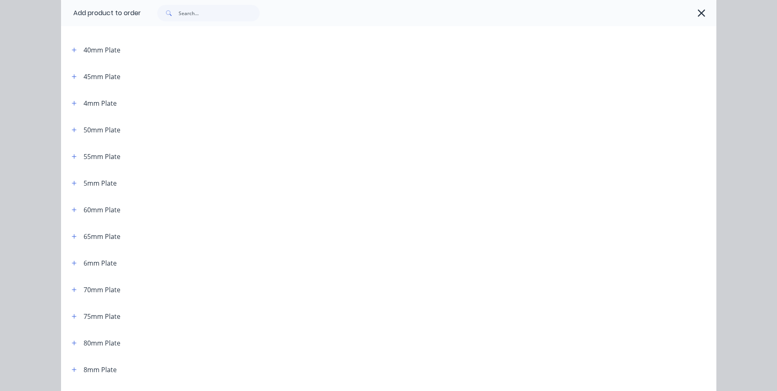
scroll to position [328, 0]
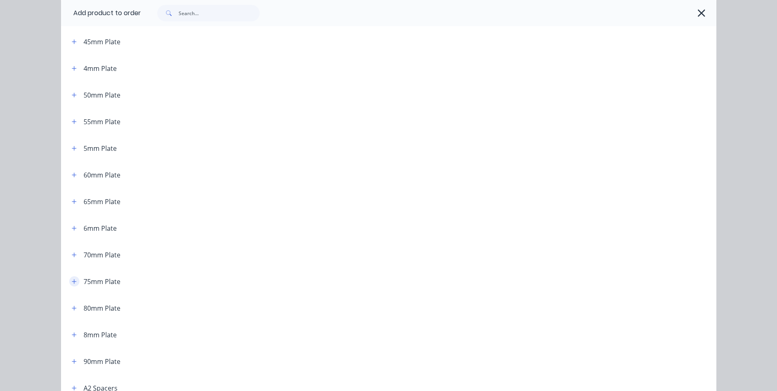
click at [72, 280] on icon "button" at bounding box center [74, 281] width 5 height 5
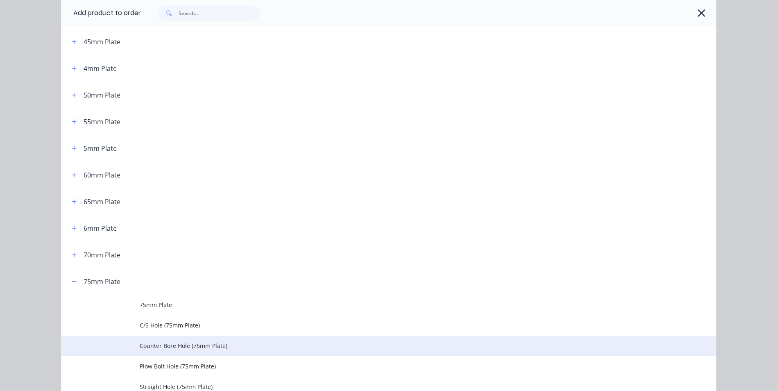
click at [254, 346] on span "Counter Bore Hole (75mm Plate)" at bounding box center [370, 345] width 461 height 9
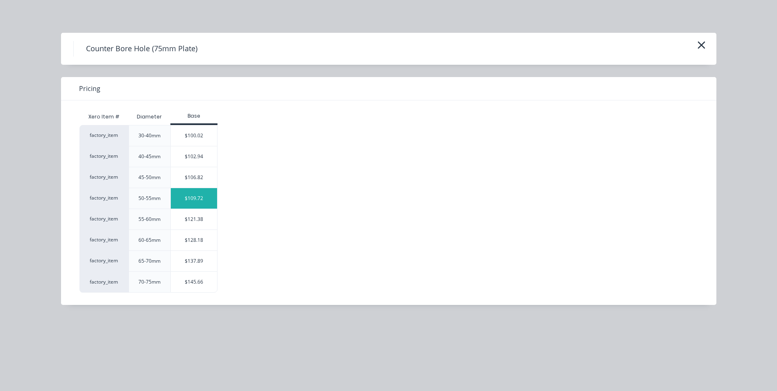
click at [194, 197] on div "$109.72" at bounding box center [194, 198] width 46 height 20
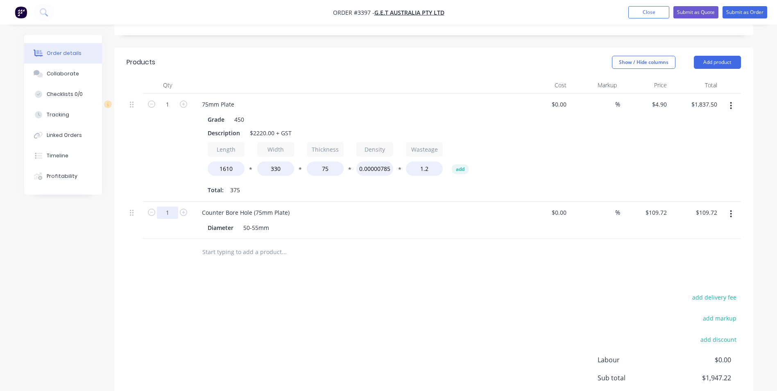
click at [167, 206] on input "1" at bounding box center [167, 212] width 21 height 12
type input "3"
type input "$329.16"
click at [361, 254] on div "Products Show / Hide columns Add product Qty Cost Markup Price Total 1 75mm Pla…" at bounding box center [433, 254] width 639 height 414
click at [426, 161] on input "1.2" at bounding box center [424, 168] width 37 height 14
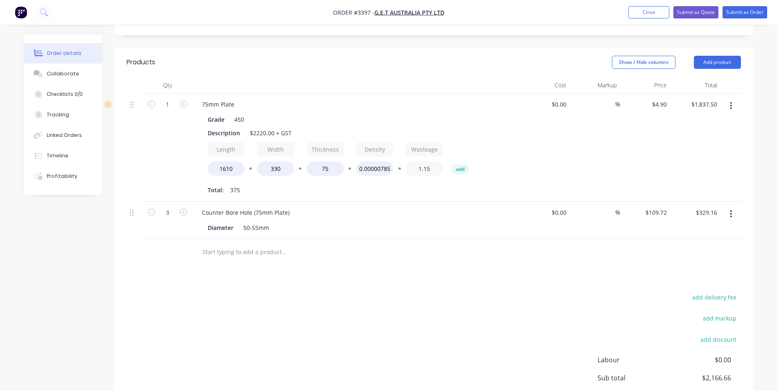
type input "1.15"
type input "$1,764.00"
click at [490, 189] on div "75mm Plate Grade 450 Description $2220.00 + GST Length 1610 * Width 330 * Thick…" at bounding box center [356, 147] width 328 height 108
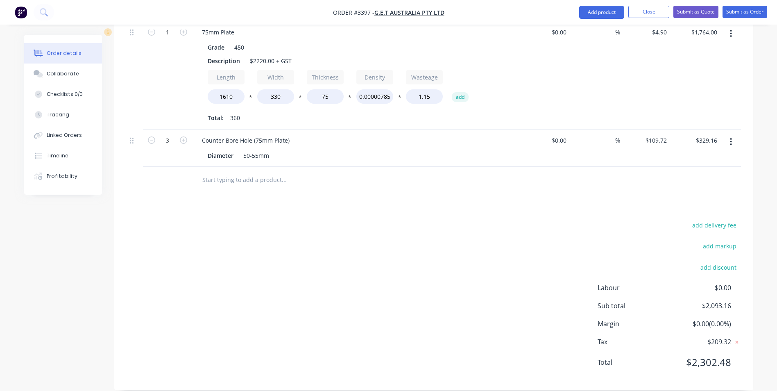
scroll to position [236, 0]
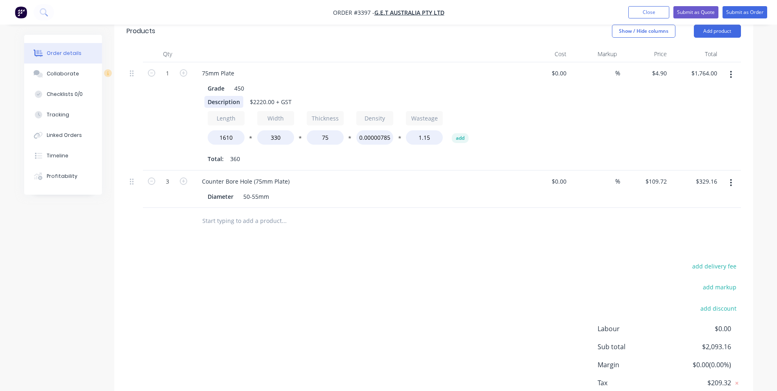
click at [207, 96] on div "Description" at bounding box center [223, 102] width 39 height 12
drag, startPoint x: 206, startPoint y: 89, endPoint x: 242, endPoint y: 92, distance: 36.1
click at [242, 96] on div "Description" at bounding box center [223, 102] width 39 height 12
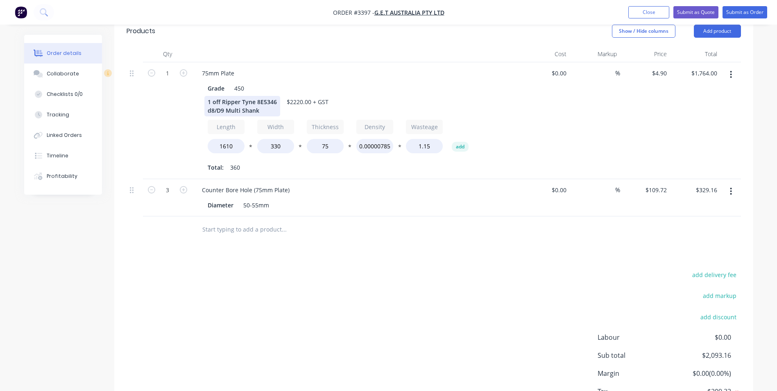
click at [211, 98] on div "1 off Ripper Tyne 8E5346 d8/D9 Multi Shank" at bounding box center [242, 106] width 76 height 20
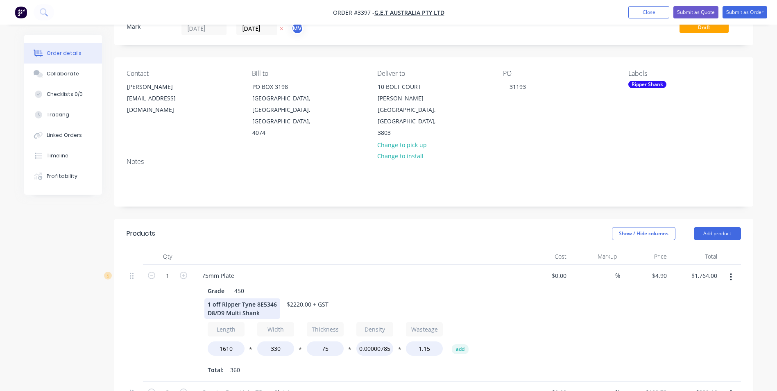
scroll to position [31, 0]
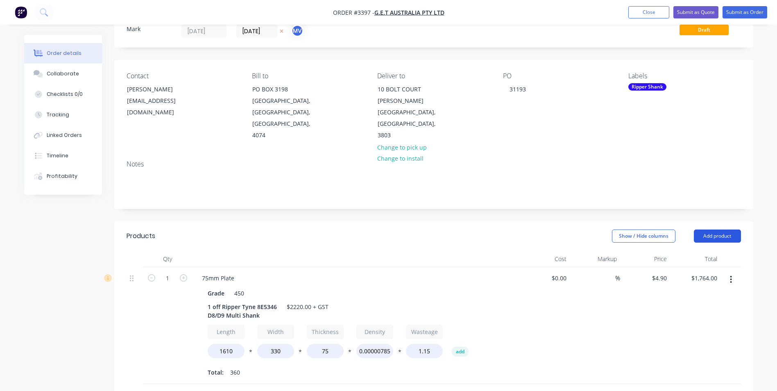
click at [728, 229] on button "Add product" at bounding box center [716, 235] width 47 height 13
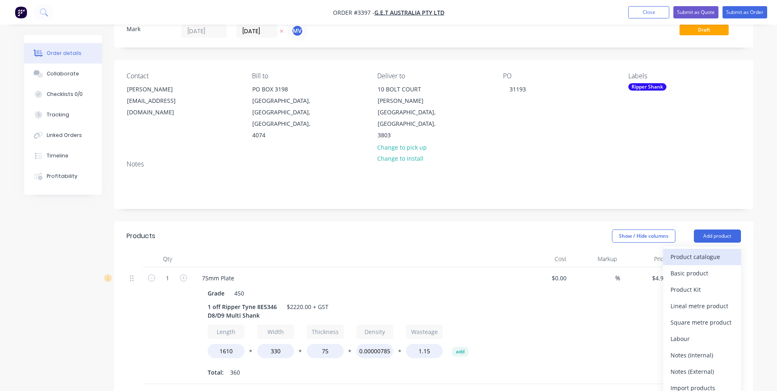
click at [700, 248] on button "Product catalogue" at bounding box center [702, 256] width 78 height 16
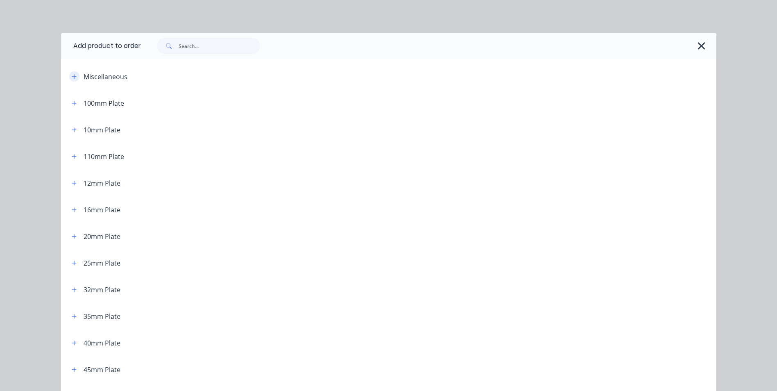
click at [72, 76] on icon "button" at bounding box center [74, 76] width 5 height 5
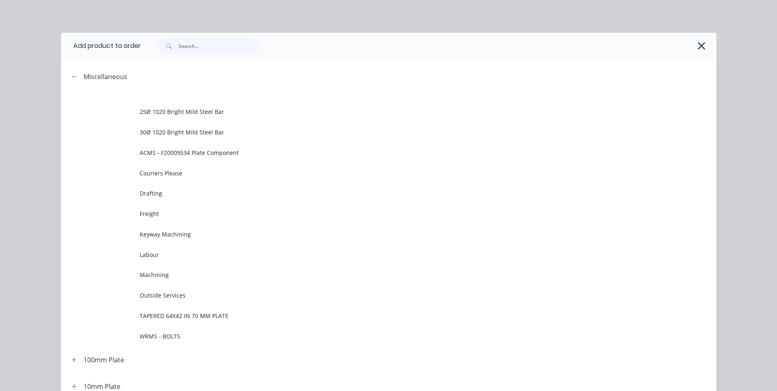
drag, startPoint x: 191, startPoint y: 255, endPoint x: 220, endPoint y: 246, distance: 30.7
click at [191, 255] on span "Labour" at bounding box center [370, 254] width 461 height 9
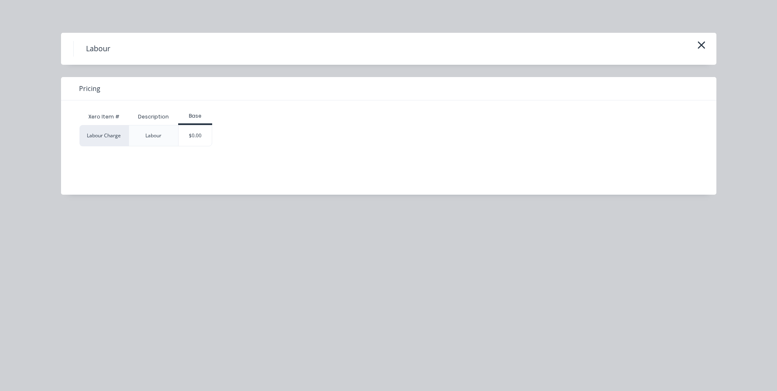
drag, startPoint x: 209, startPoint y: 137, endPoint x: 217, endPoint y: 136, distance: 8.3
click at [209, 138] on div "$0.00" at bounding box center [194, 135] width 33 height 20
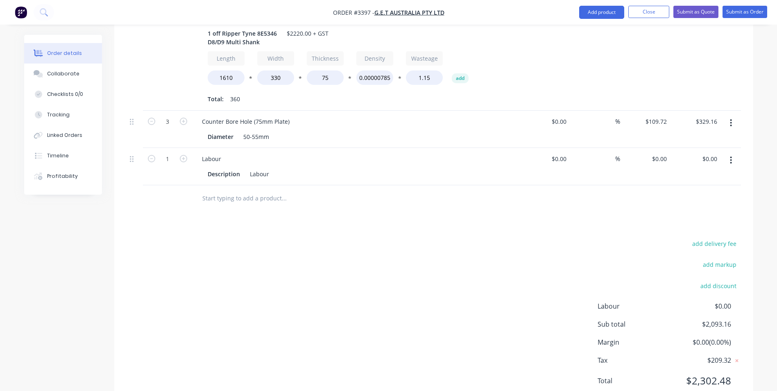
scroll to position [318, 0]
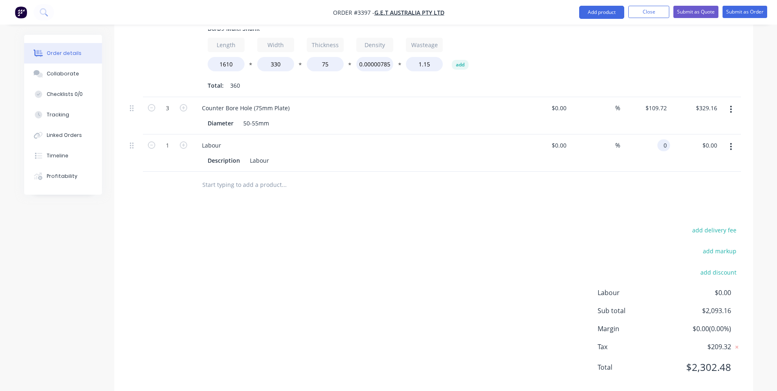
click at [657, 139] on div "0 0" at bounding box center [663, 145] width 13 height 12
type input "$126.84"
click at [645, 193] on div "Products Show / Hide columns Add product Qty Cost Markup Price Total 1 75mm Pla…" at bounding box center [433, 164] width 639 height 460
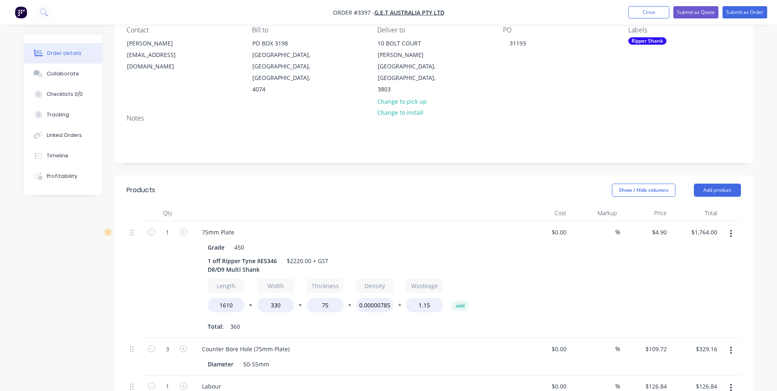
scroll to position [0, 0]
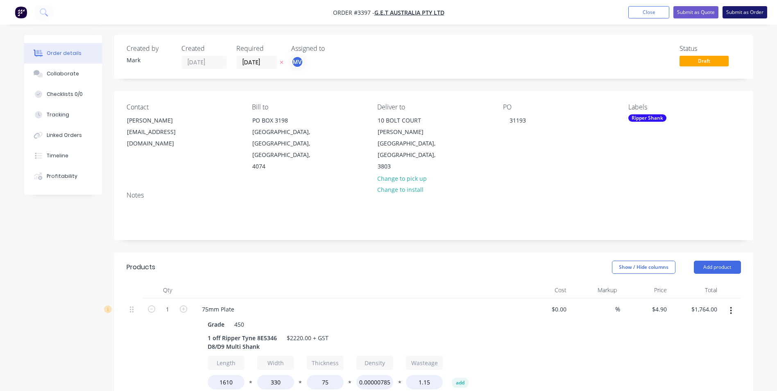
click at [742, 9] on button "Submit as Order" at bounding box center [744, 12] width 45 height 12
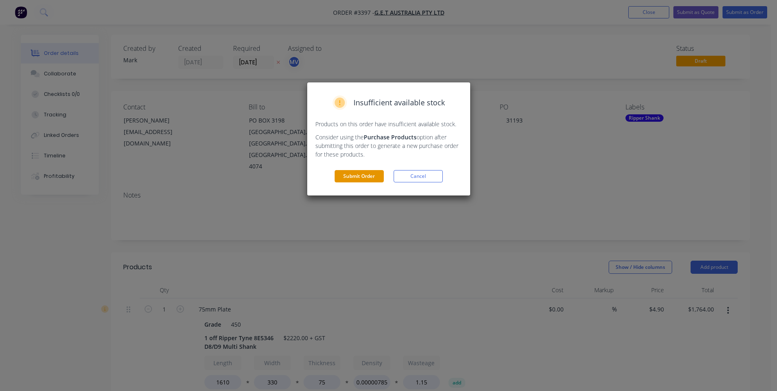
click at [360, 172] on button "Submit Order" at bounding box center [358, 176] width 49 height 12
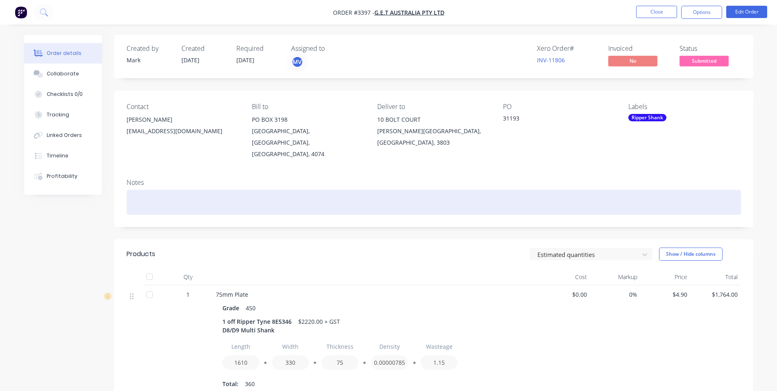
click at [136, 190] on div at bounding box center [433, 202] width 614 height 25
drag, startPoint x: 286, startPoint y: 191, endPoint x: 296, endPoint y: 324, distance: 133.0
click at [286, 192] on div "On completion GET Melb will book freight - please send weights & Dimensions" at bounding box center [433, 202] width 614 height 25
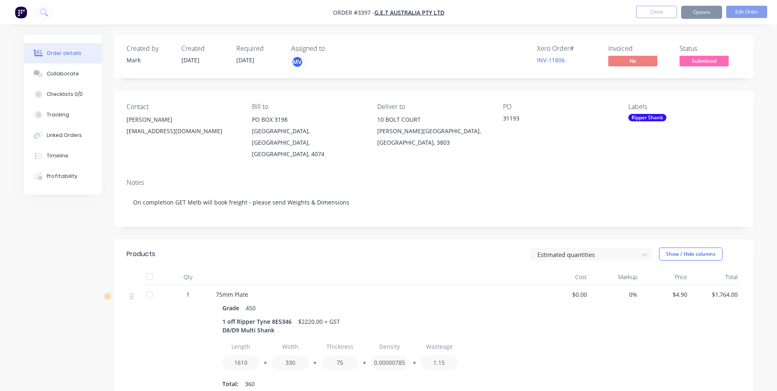
click at [426, 247] on div "Estimated quantities Show / Hide columns" at bounding box center [498, 253] width 483 height 13
click at [701, 8] on button "Options" at bounding box center [701, 12] width 41 height 13
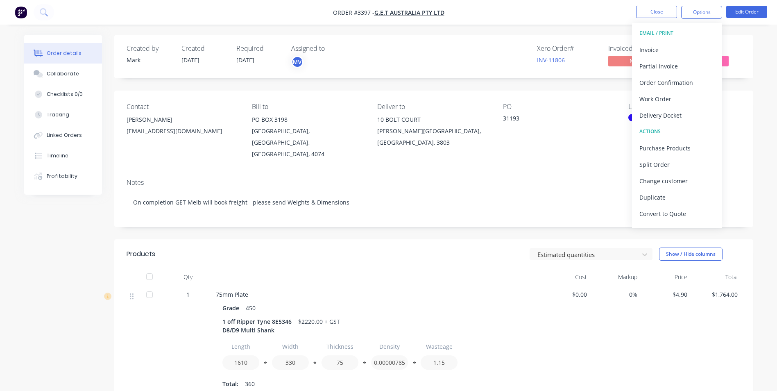
click at [565, 147] on div "PO 31193" at bounding box center [559, 131] width 112 height 57
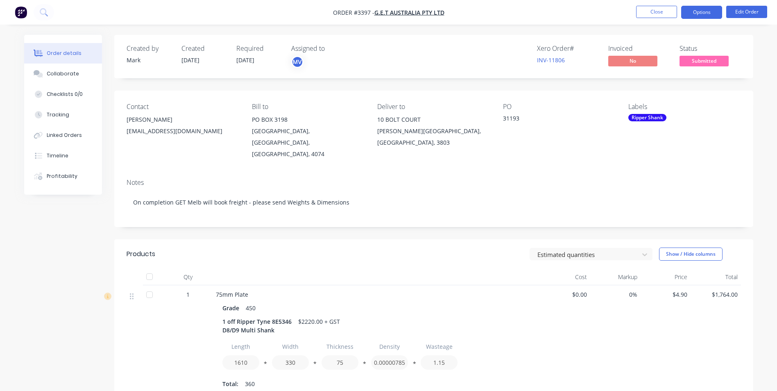
click at [698, 11] on button "Options" at bounding box center [701, 12] width 41 height 13
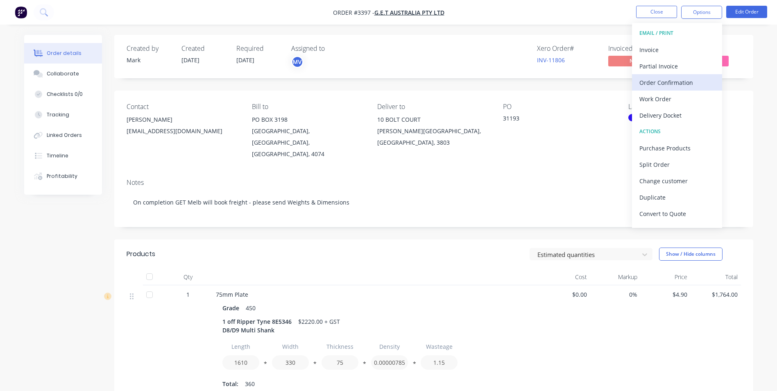
click at [660, 81] on div "Order Confirmation" at bounding box center [676, 83] width 75 height 12
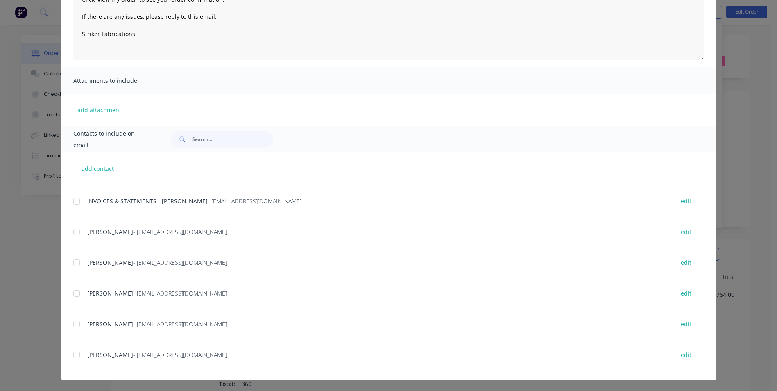
scroll to position [116, 0]
click at [70, 323] on div at bounding box center [76, 323] width 16 height 16
type textarea "Thank you for your order! Click 'view my order' to see your order confirmation.…"
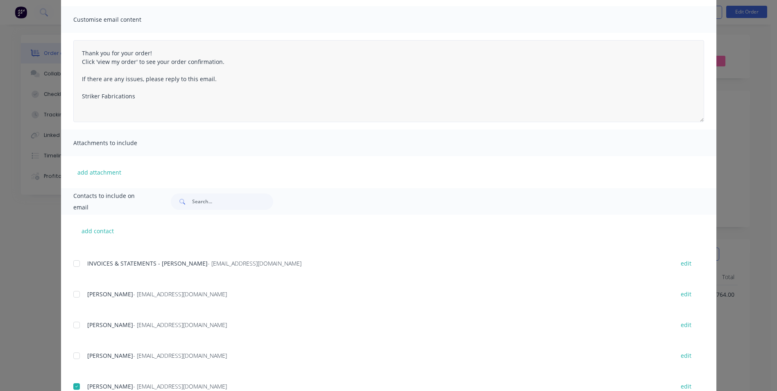
scroll to position [0, 0]
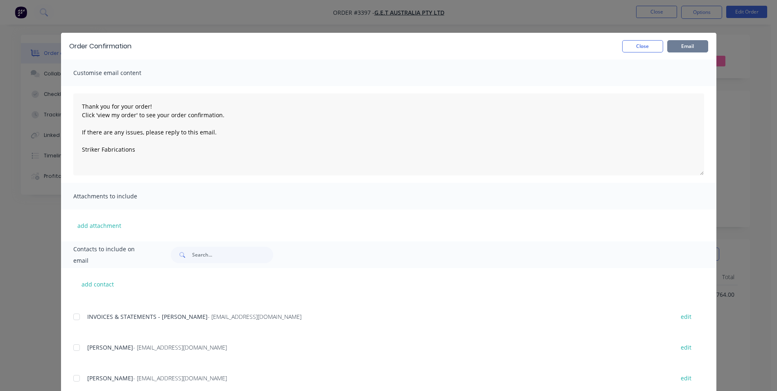
click at [682, 45] on button "Email" at bounding box center [687, 46] width 41 height 12
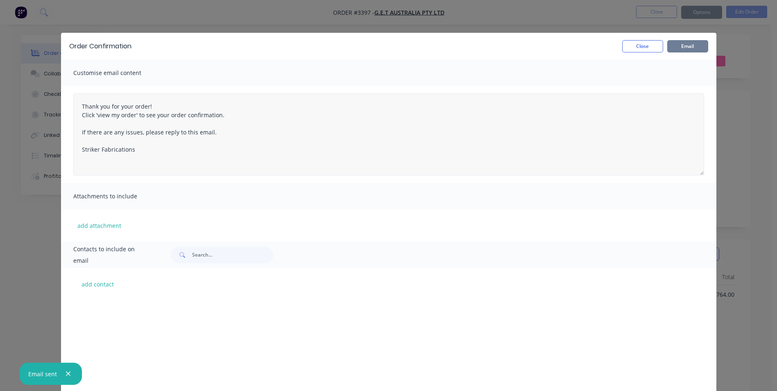
scroll to position [235, 0]
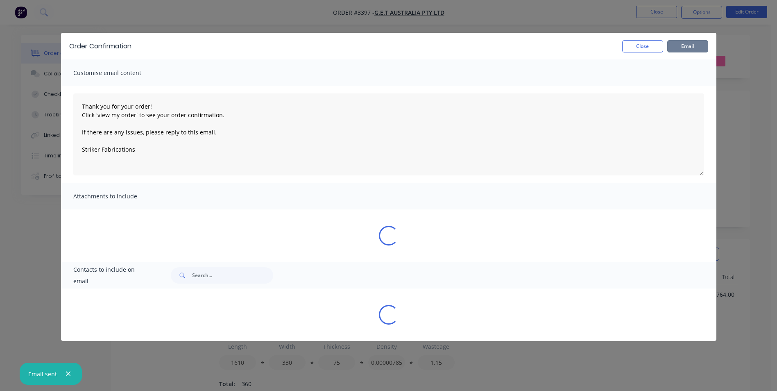
type textarea "Thank you for your order! Click 'view my order' to see your order confirmation.…"
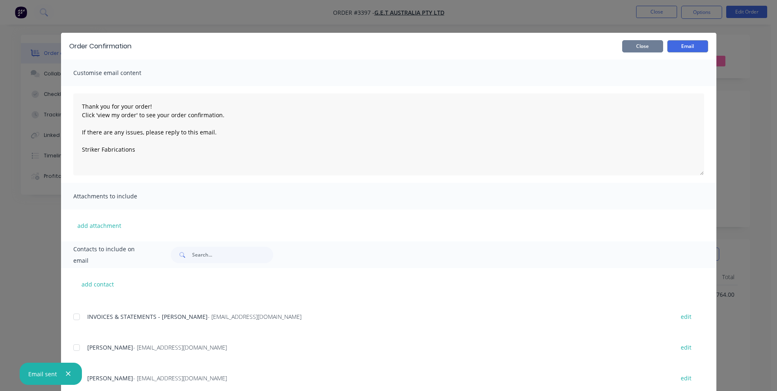
click at [643, 45] on button "Close" at bounding box center [642, 46] width 41 height 12
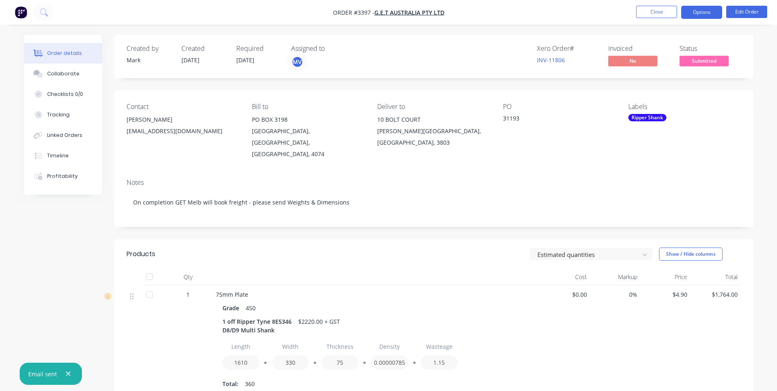
click at [697, 11] on button "Options" at bounding box center [701, 12] width 41 height 13
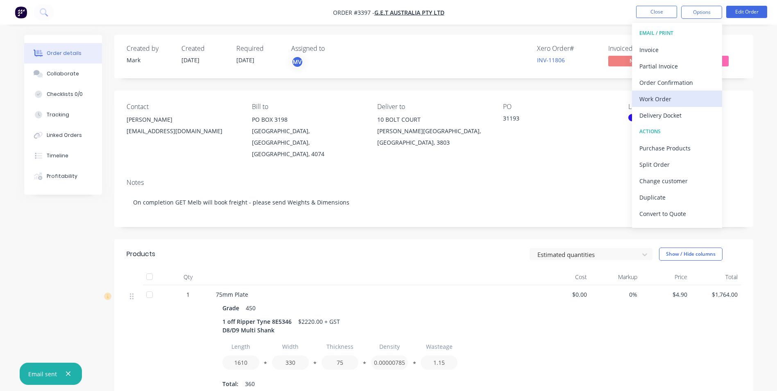
click at [651, 99] on div "Work Order" at bounding box center [676, 99] width 75 height 12
click at [654, 96] on div "Custom" at bounding box center [676, 99] width 75 height 12
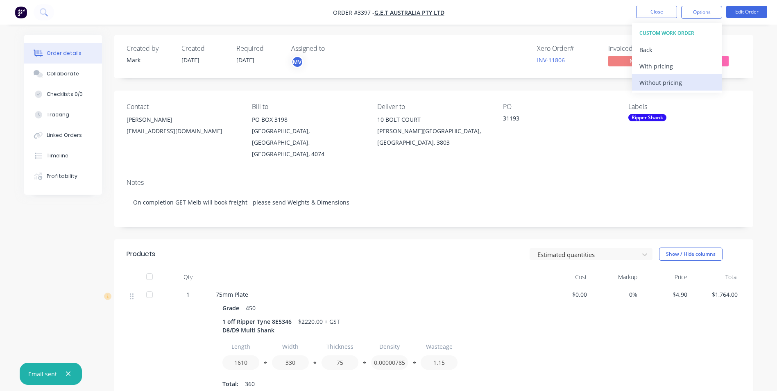
click at [655, 81] on div "Without pricing" at bounding box center [676, 83] width 75 height 12
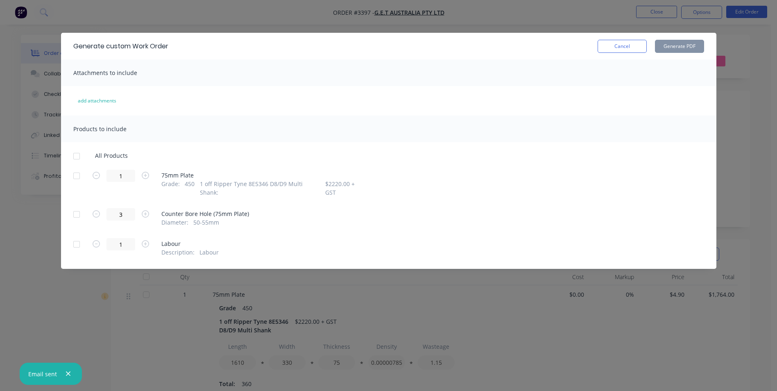
click at [78, 179] on div at bounding box center [76, 175] width 16 height 16
click at [676, 46] on button "Generate PDF" at bounding box center [679, 46] width 49 height 13
click at [634, 44] on button "Cancel" at bounding box center [621, 46] width 49 height 13
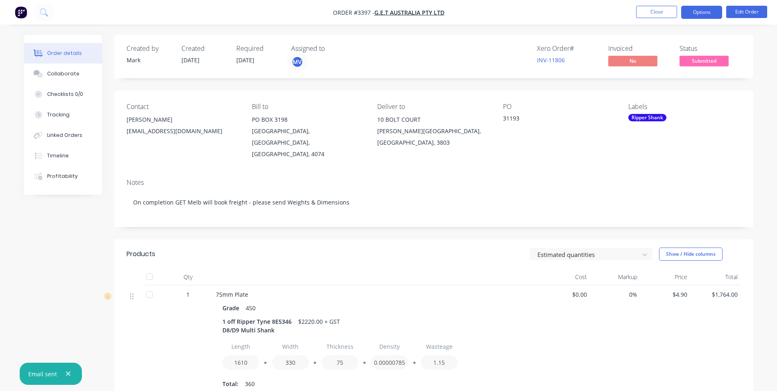
click at [703, 11] on button "Options" at bounding box center [701, 12] width 41 height 13
drag, startPoint x: 554, startPoint y: 158, endPoint x: 558, endPoint y: 154, distance: 4.9
click at [555, 157] on div "Contact [PERSON_NAME] [EMAIL_ADDRESS][DOMAIN_NAME] Bill to [STREET_ADDRESS][GEO…" at bounding box center [433, 130] width 639 height 81
click at [750, 9] on button "Edit Order" at bounding box center [746, 12] width 41 height 12
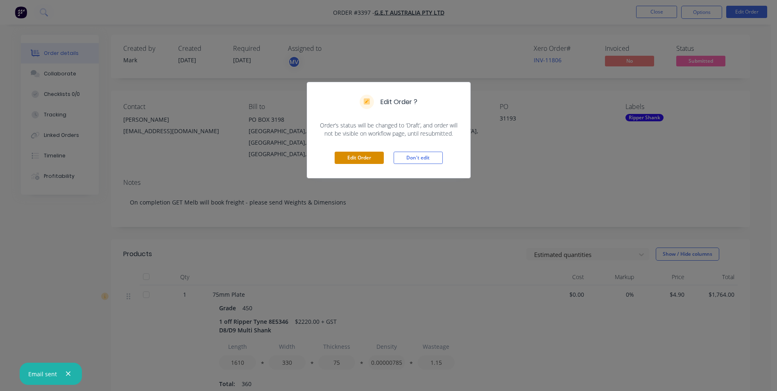
click at [357, 154] on button "Edit Order" at bounding box center [358, 157] width 49 height 12
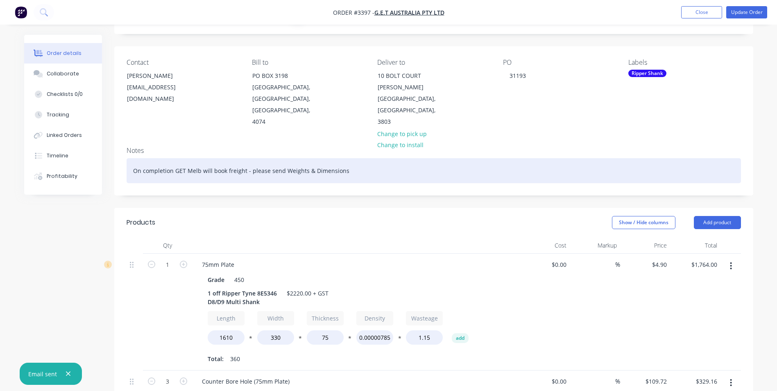
scroll to position [41, 0]
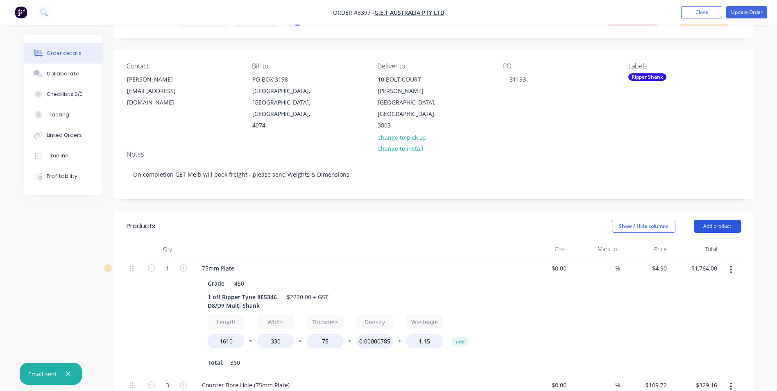
click at [719, 219] on button "Add product" at bounding box center [716, 225] width 47 height 13
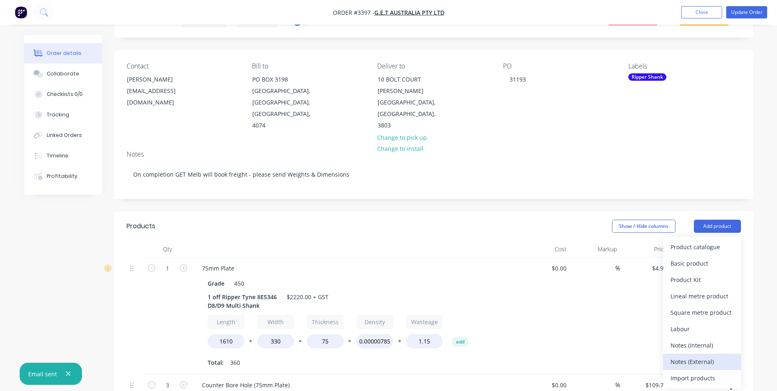
click at [684, 355] on div "Notes (External)" at bounding box center [701, 361] width 63 height 12
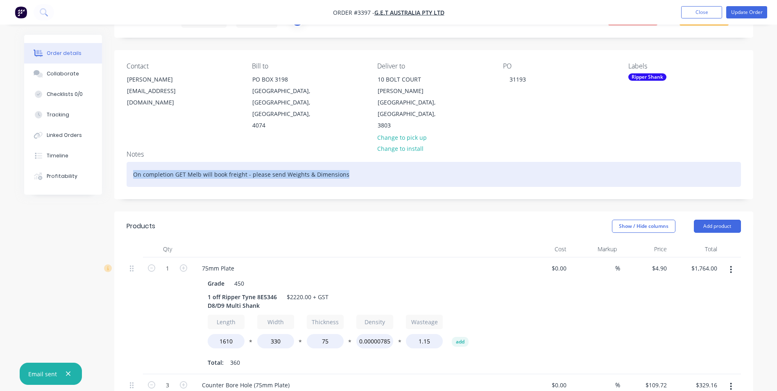
drag, startPoint x: 133, startPoint y: 162, endPoint x: 359, endPoint y: 176, distance: 226.8
click at [359, 176] on div "Notes On completion GET Melb will book freight - please send Weights & Dimensio…" at bounding box center [433, 171] width 639 height 55
copy div "On completion GET Melb will book freight - please send Weights & Dimensions"
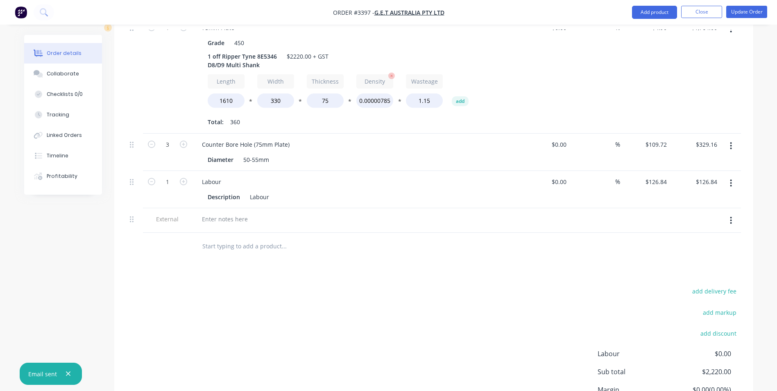
scroll to position [287, 0]
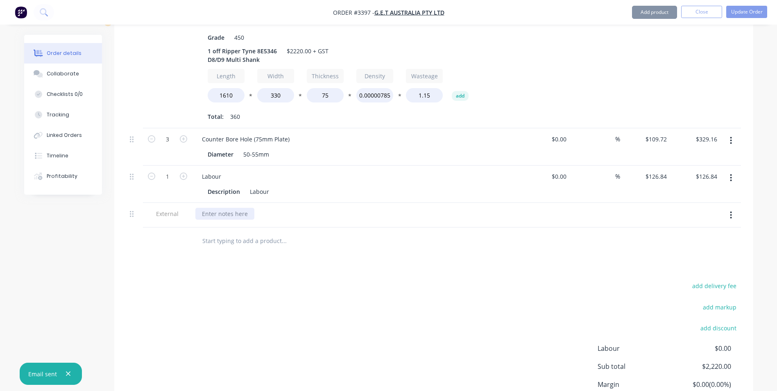
click at [211, 208] on div at bounding box center [224, 214] width 59 height 12
click at [201, 208] on div at bounding box center [224, 214] width 59 height 12
paste div
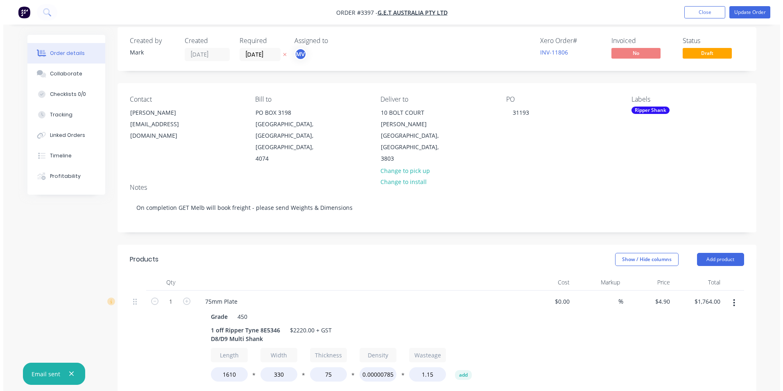
scroll to position [0, 0]
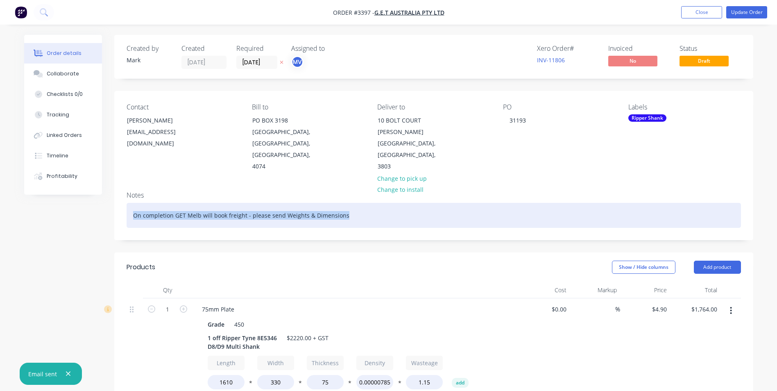
drag, startPoint x: 306, startPoint y: 202, endPoint x: 88, endPoint y: 190, distance: 218.5
click at [88, 190] on div "Order details Collaborate Checklists 0/0 Tracking Linked Orders Timeline Profit…" at bounding box center [388, 392] width 745 height 714
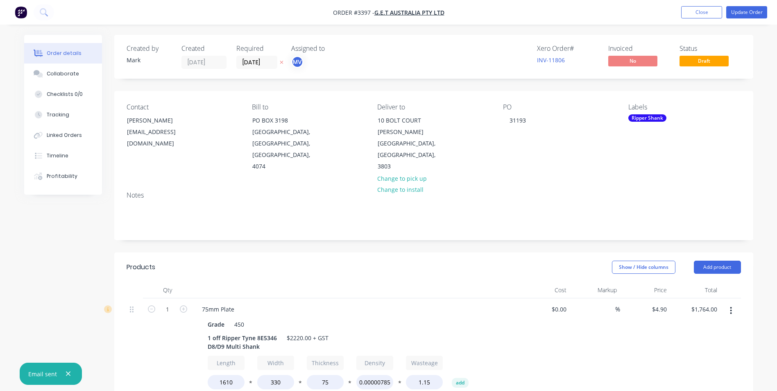
click at [528, 260] on div "Show / Hide columns Add product" at bounding box center [498, 266] width 483 height 13
click at [742, 9] on button "Update Order" at bounding box center [746, 12] width 41 height 12
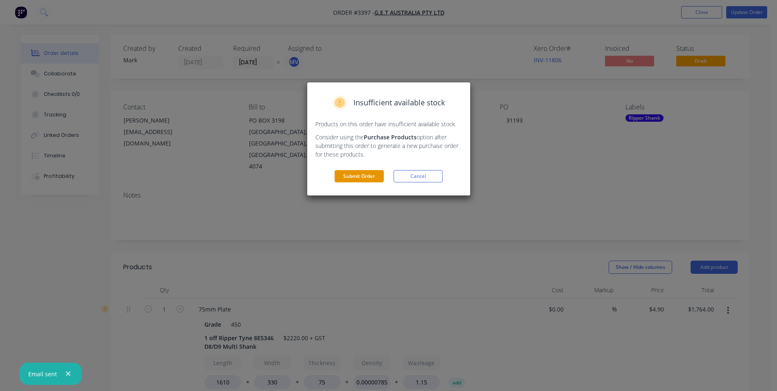
click at [350, 176] on button "Submit Order" at bounding box center [358, 176] width 49 height 12
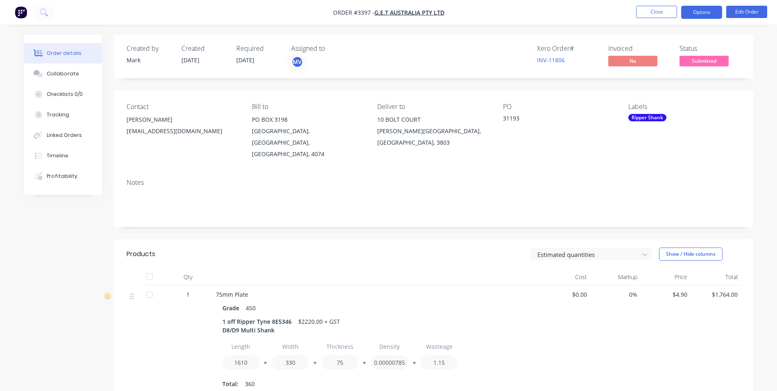
click at [698, 9] on button "Options" at bounding box center [701, 12] width 41 height 13
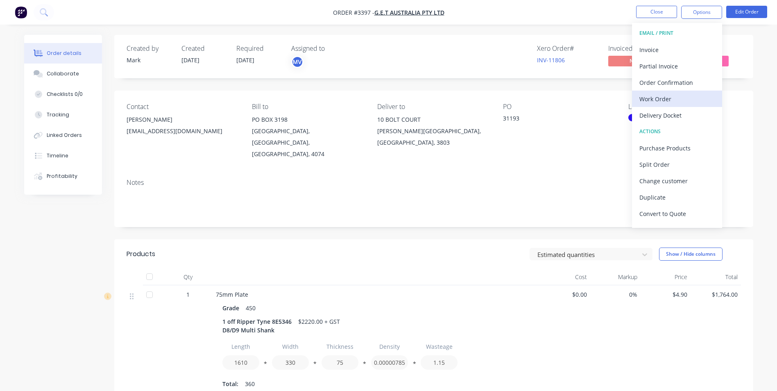
click at [649, 99] on div "Work Order" at bounding box center [676, 99] width 75 height 12
click at [651, 99] on div "Custom" at bounding box center [676, 99] width 75 height 12
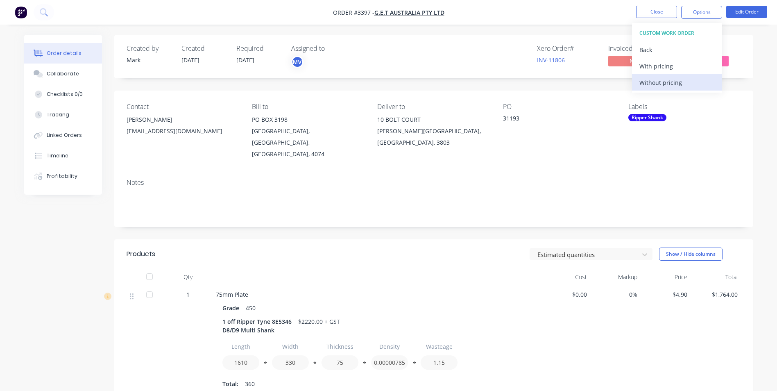
click at [655, 81] on div "Without pricing" at bounding box center [676, 83] width 75 height 12
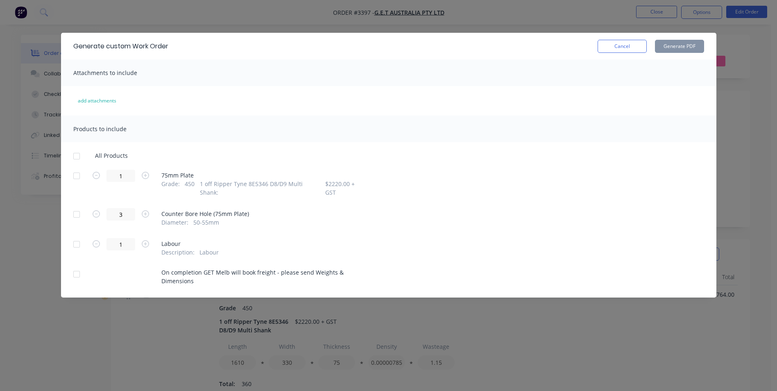
click at [73, 172] on div at bounding box center [76, 175] width 16 height 16
click at [677, 47] on button "Generate PDF" at bounding box center [679, 46] width 49 height 13
click at [75, 266] on div at bounding box center [76, 274] width 16 height 16
click at [77, 176] on div at bounding box center [76, 175] width 16 height 16
click at [677, 43] on button "Generate PDF" at bounding box center [679, 46] width 49 height 13
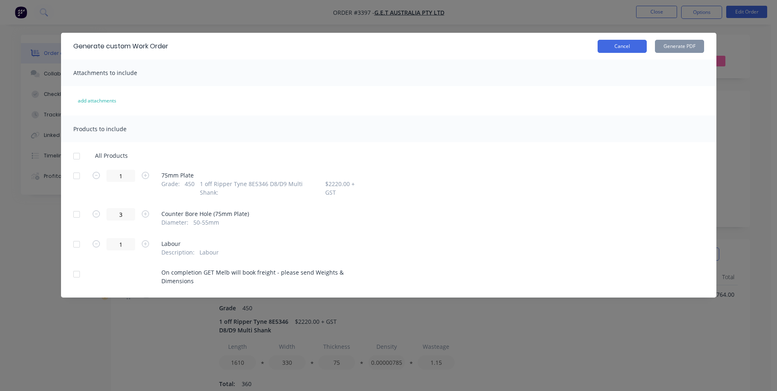
click at [633, 45] on button "Cancel" at bounding box center [621, 46] width 49 height 13
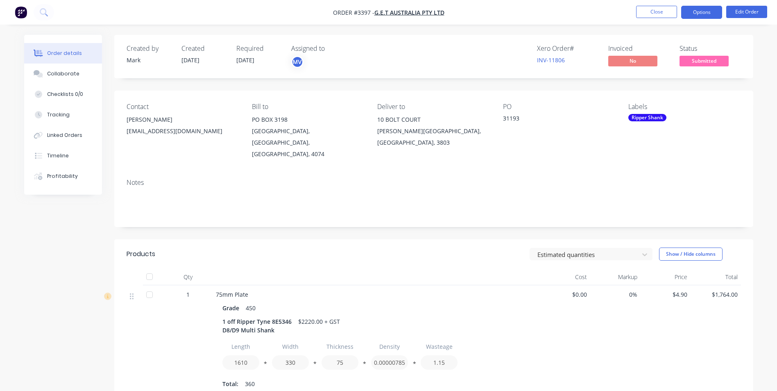
click at [694, 12] on button "Options" at bounding box center [701, 12] width 41 height 13
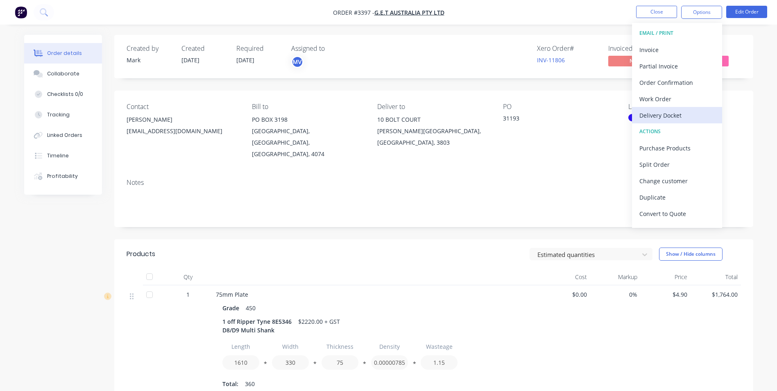
click at [675, 115] on div "Delivery Docket" at bounding box center [676, 115] width 75 height 12
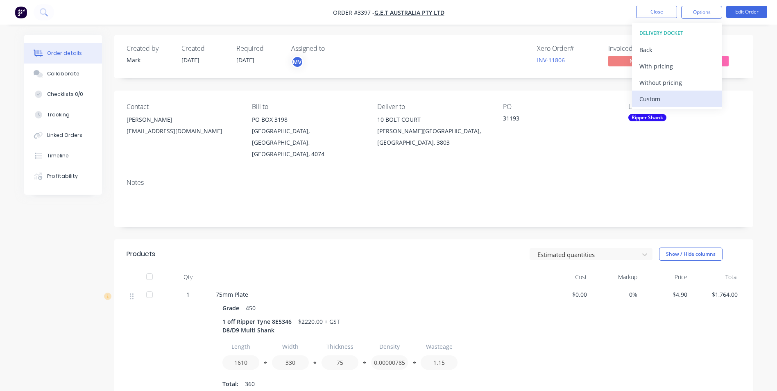
click at [648, 97] on div "Custom" at bounding box center [676, 99] width 75 height 12
click at [651, 81] on div "Without pricing" at bounding box center [676, 83] width 75 height 12
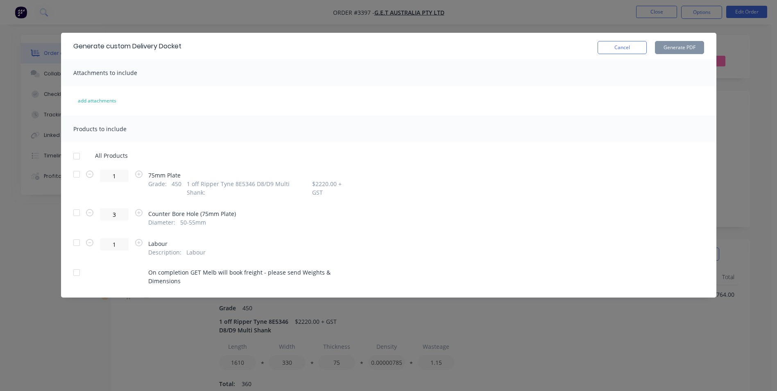
click at [75, 174] on div at bounding box center [76, 174] width 16 height 16
click at [74, 266] on div at bounding box center [76, 272] width 16 height 16
click at [679, 44] on button "Generate PDF" at bounding box center [679, 47] width 49 height 13
click at [626, 47] on button "Cancel" at bounding box center [621, 47] width 49 height 13
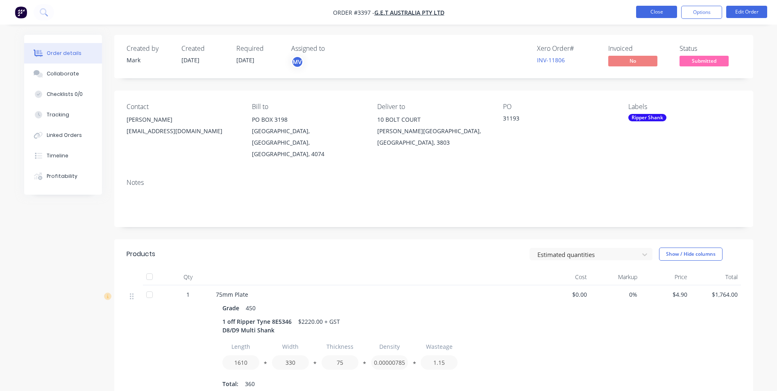
click at [659, 7] on button "Close" at bounding box center [656, 12] width 41 height 12
